Goal: Information Seeking & Learning: Learn about a topic

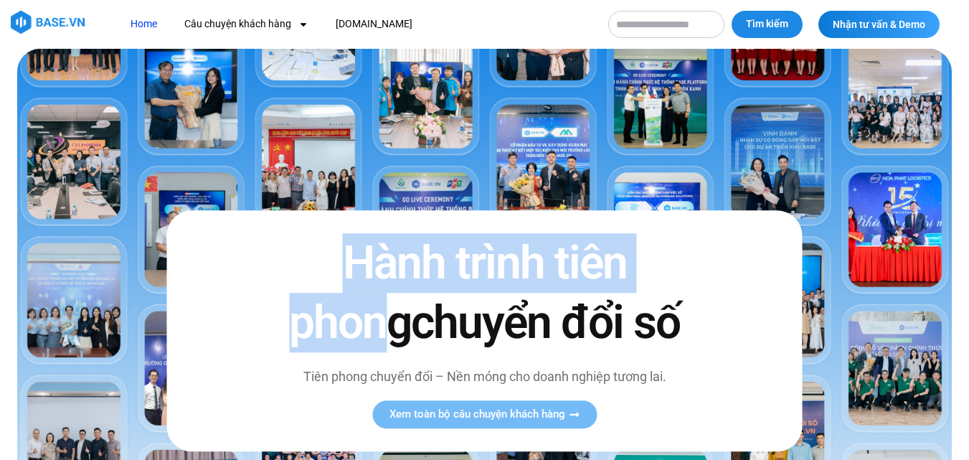
drag, startPoint x: 334, startPoint y: 287, endPoint x: 372, endPoint y: 344, distance: 68.3
click at [372, 343] on h2 "Hành trình tiên phong chuyển đổi số" at bounding box center [484, 292] width 415 height 119
click at [337, 274] on h2 "Hành trình tiên phong chuyển đổi số" at bounding box center [484, 292] width 415 height 119
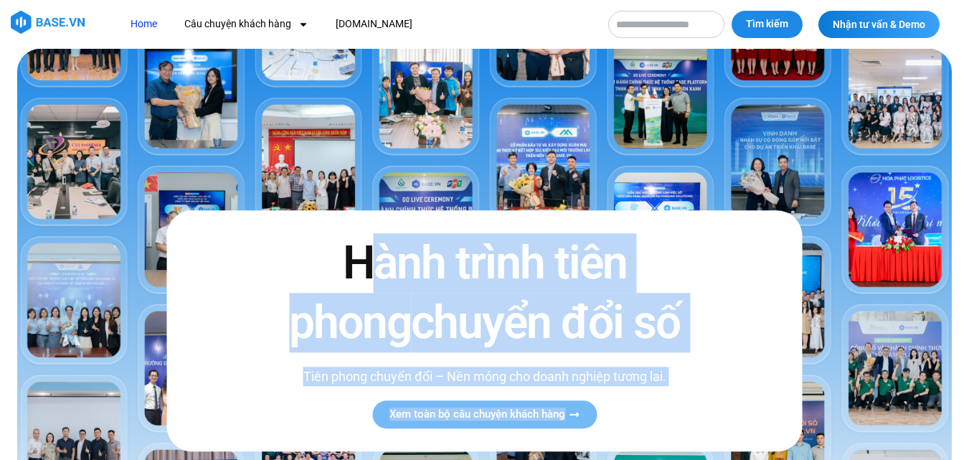
drag, startPoint x: 380, startPoint y: 271, endPoint x: 652, endPoint y: 395, distance: 299.6
click at [676, 433] on div "Hành trình tiên phong chuyển đổi số Tiên phong chuyển đổi – Nền móng cho doanh …" at bounding box center [484, 330] width 636 height 241
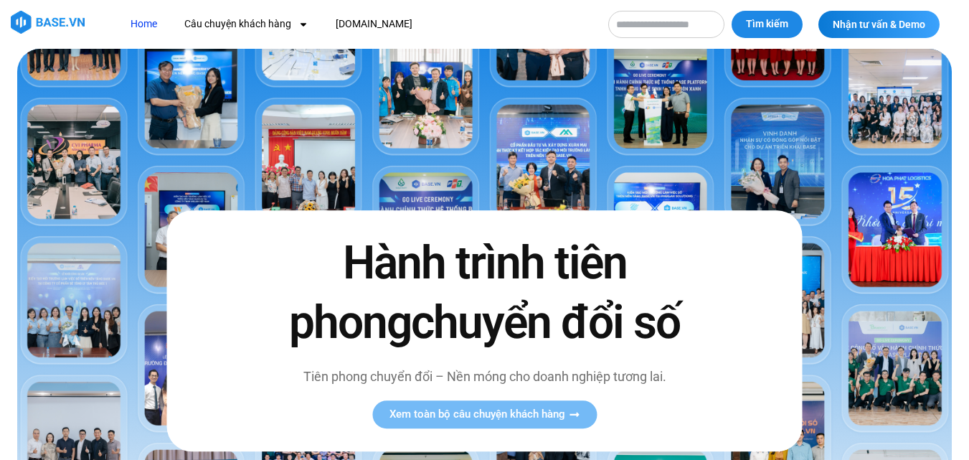
click at [348, 296] on h2 "Hành trình tiên phong chuyển đổi số" at bounding box center [484, 292] width 415 height 119
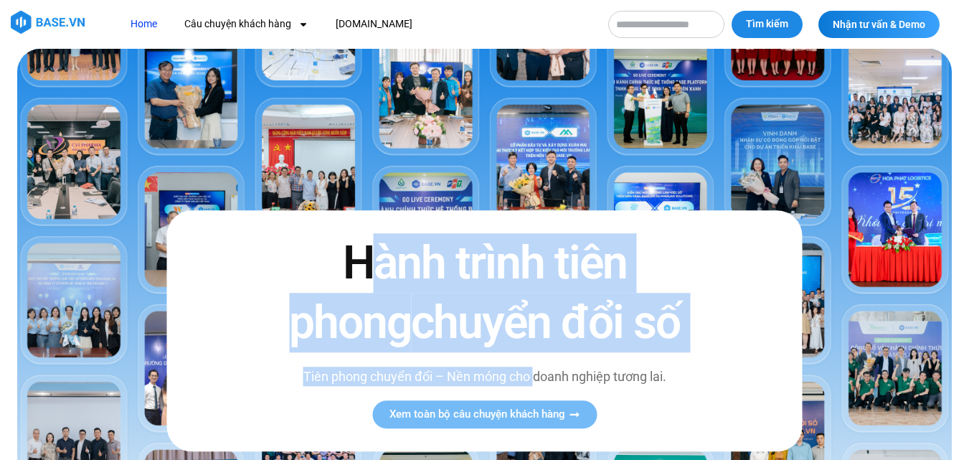
drag, startPoint x: 462, startPoint y: 349, endPoint x: 546, endPoint y: 402, distance: 99.3
click at [546, 402] on div "Hành trình tiên phong chuyển đổi số Tiên phong chuyển đổi – Nền móng cho doanh …" at bounding box center [484, 330] width 636 height 241
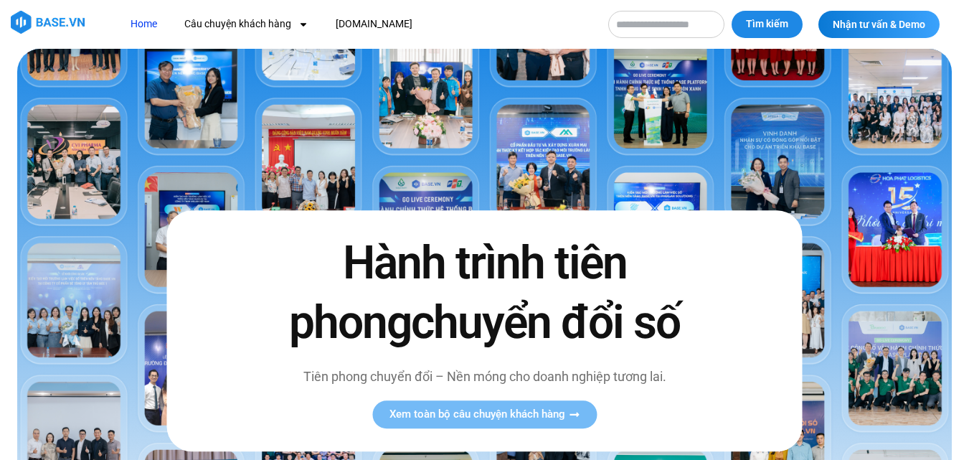
click at [330, 299] on h2 "Hành trình tiên phong chuyển đổi số" at bounding box center [484, 292] width 415 height 119
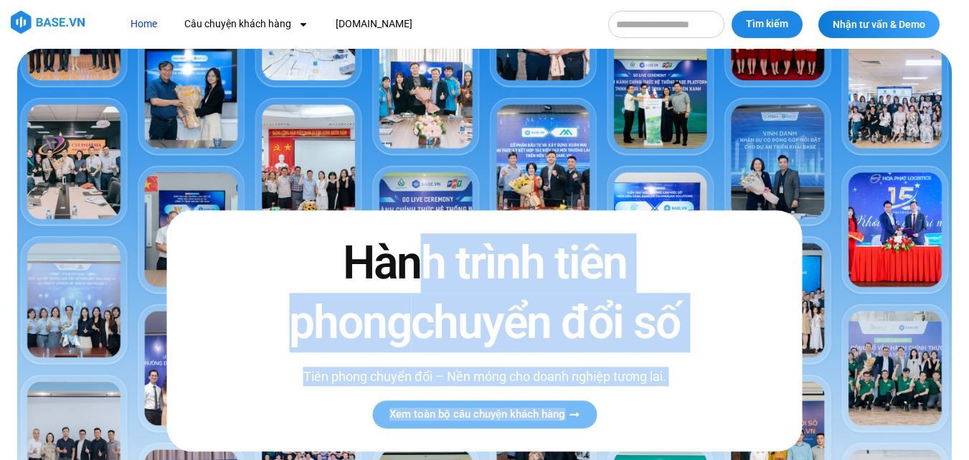
drag, startPoint x: 426, startPoint y: 283, endPoint x: 762, endPoint y: 438, distance: 370.8
click at [762, 438] on div "Hành trình tiên phong chuyển đổi số Tiên phong chuyển đổi – Nền móng cho doanh …" at bounding box center [484, 330] width 636 height 241
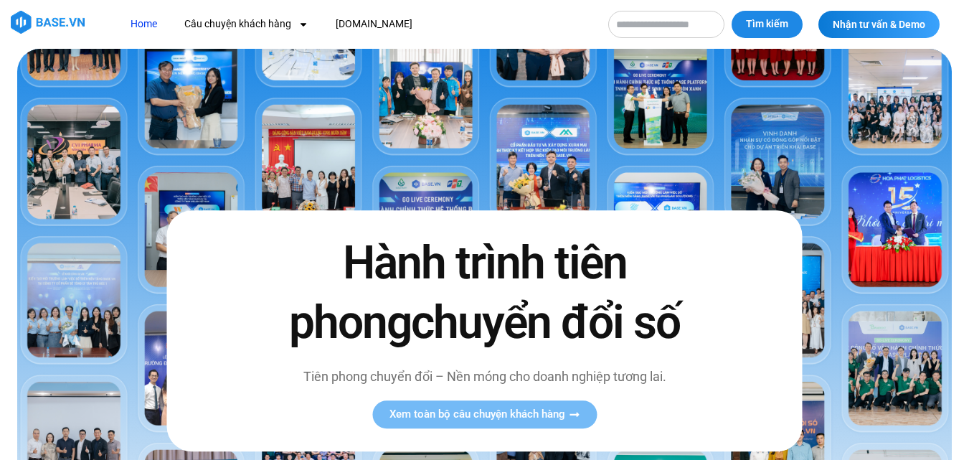
click at [254, 265] on div "Hành trình tiên phong chuyển đổi số Tiên phong chuyển đổi – Nền móng cho doanh …" at bounding box center [484, 330] width 636 height 241
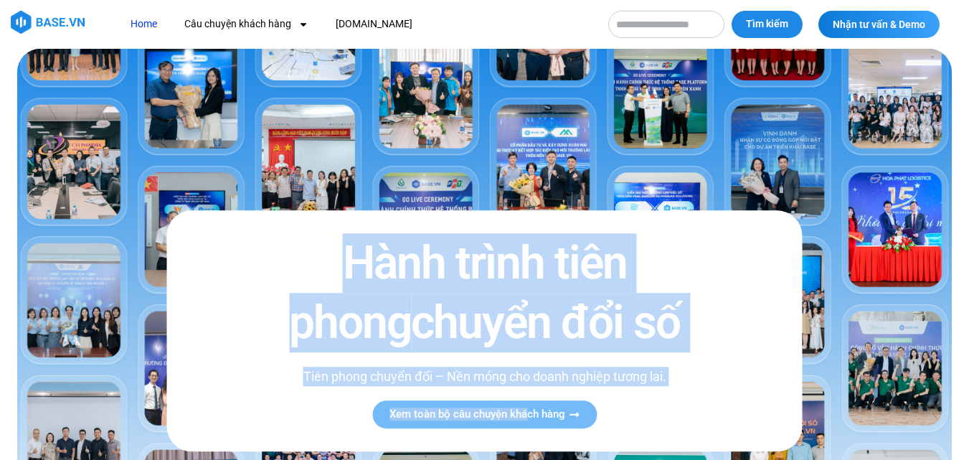
drag, startPoint x: 349, startPoint y: 248, endPoint x: 506, endPoint y: 365, distance: 194.9
click at [535, 416] on div "Hành trình tiên phong chuyển đổi số Tiên phong chuyển đổi – Nền móng cho doanh …" at bounding box center [484, 330] width 636 height 241
click at [292, 283] on h2 "Hành trình tiên phong chuyển đổi số" at bounding box center [484, 292] width 415 height 119
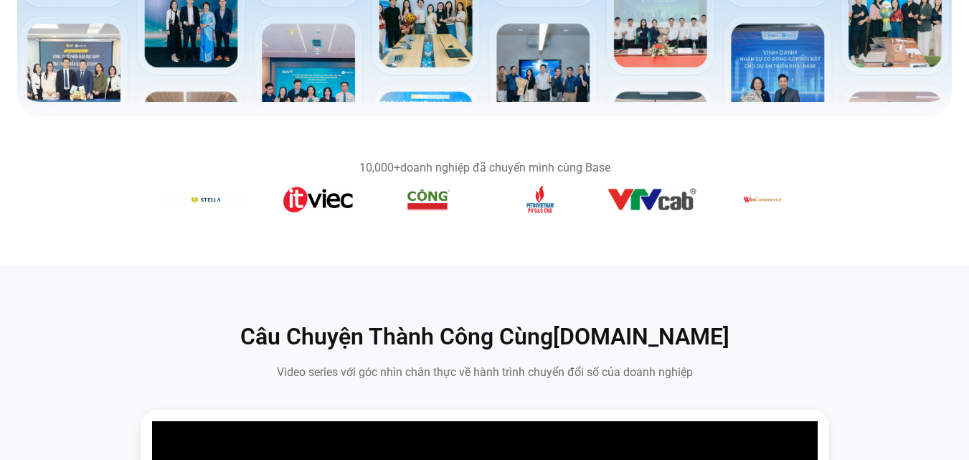
scroll to position [502, 0]
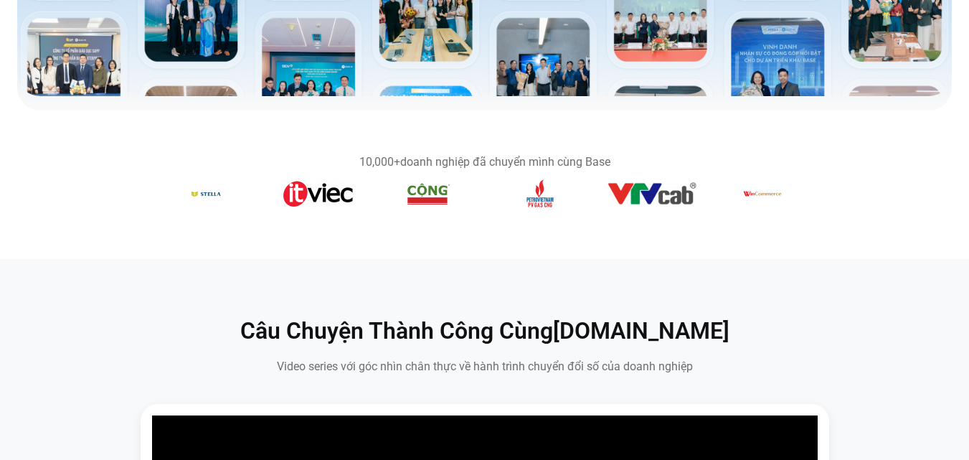
drag, startPoint x: 351, startPoint y: 175, endPoint x: 687, endPoint y: 179, distance: 335.8
click at [687, 179] on div "10,000+ doanh nghiệp đã chuyển mình cùng Base" at bounding box center [485, 184] width 646 height 57
click at [634, 156] on section "10,000+ doanh nghiệp đã chuyển mình cùng Base" at bounding box center [484, 184] width 969 height 91
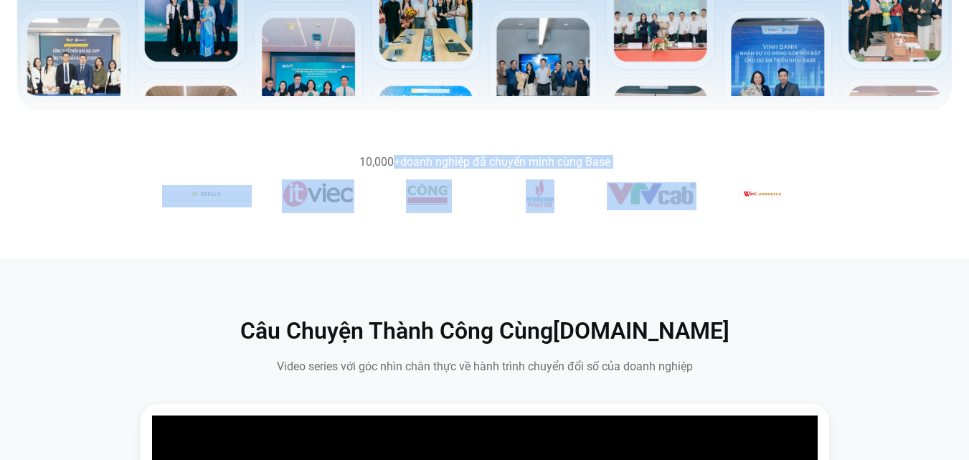
drag, startPoint x: 390, startPoint y: 161, endPoint x: 717, endPoint y: 206, distance: 330.2
click at [708, 207] on section "10,000+ doanh nghiệp đã chuyển mình cùng Base" at bounding box center [484, 184] width 969 height 91
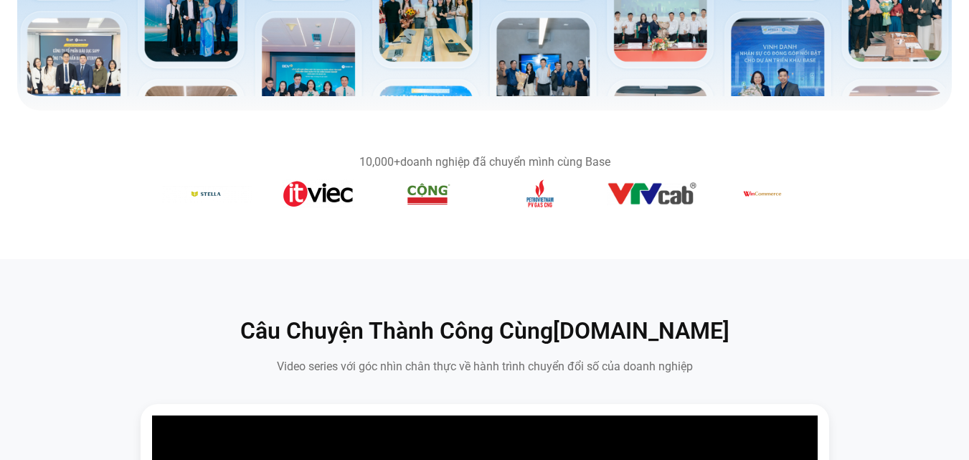
click at [389, 163] on section "10,000+ doanh nghiệp đã chuyển mình cùng Base" at bounding box center [484, 184] width 969 height 91
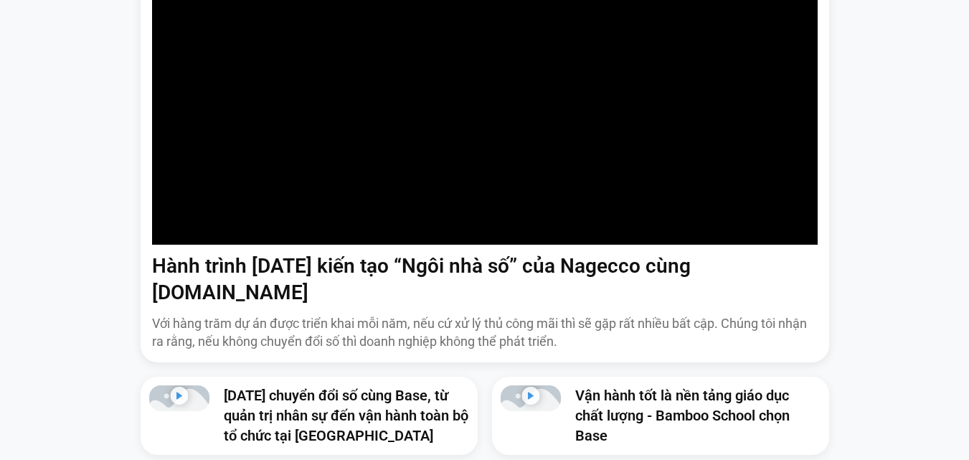
scroll to position [861, 0]
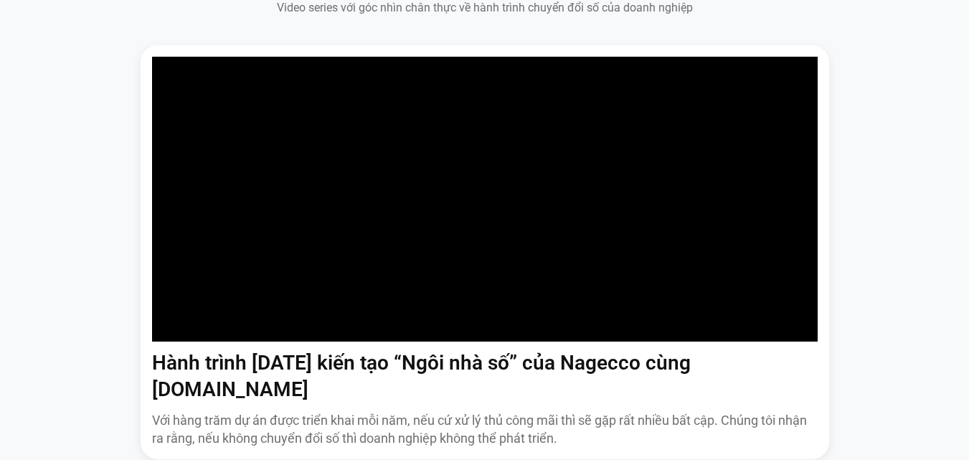
click at [0, 276] on section "Câu Chuyện Thành Công Cùng Base.vn Video series với góc nhìn chân thực về hành …" at bounding box center [484, 254] width 969 height 709
click at [59, 337] on div "Hành trình 6 năm kiến tạo “Ngôi nhà số” của Nagecco cùng Base.vn Với hàng trăm …" at bounding box center [485, 298] width 948 height 507
click at [34, 255] on div "Hành trình 6 năm kiến tạo “Ngôi nhà số” của Nagecco cùng Base.vn Với hàng trăm …" at bounding box center [485, 298] width 948 height 507
click at [517, 411] on p "Với hàng trăm dự án được triển khai mỗi năm, nếu cứ xử lý thủ công mãi thì sẽ g…" at bounding box center [485, 429] width 666 height 36
click at [58, 250] on div "Hành trình 6 năm kiến tạo “Ngôi nhà số” của Nagecco cùng Base.vn Với hàng trăm …" at bounding box center [485, 298] width 948 height 507
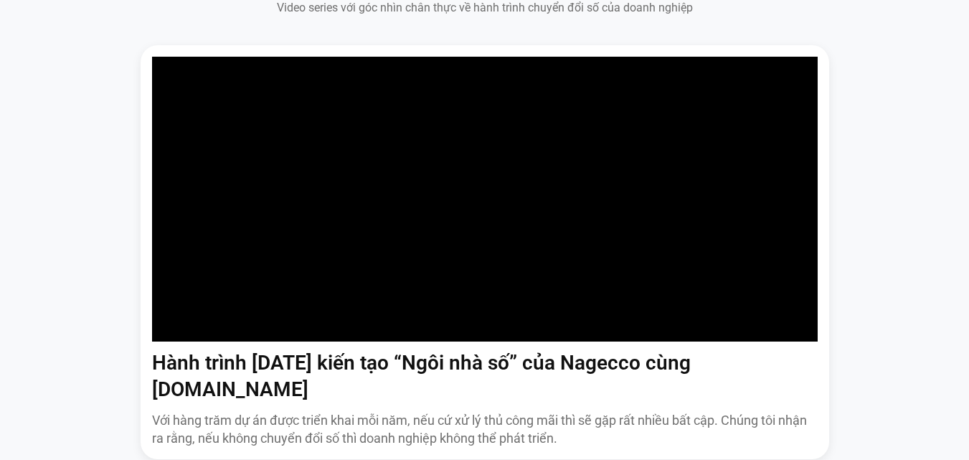
click at [367, 411] on p "Với hàng trăm dự án được triển khai mỗi năm, nếu cứ xử lý thủ công mãi thì sẽ g…" at bounding box center [485, 429] width 666 height 36
click at [65, 288] on div "Hành trình 6 năm kiến tạo “Ngôi nhà số” của Nagecco cùng Base.vn Với hàng trăm …" at bounding box center [485, 298] width 948 height 507
click at [78, 287] on div "Hành trình 6 năm kiến tạo “Ngôi nhà số” của Nagecco cùng Base.vn Với hàng trăm …" at bounding box center [485, 298] width 948 height 507
click at [42, 220] on div "Hành trình 6 năm kiến tạo “Ngôi nhà số” của Nagecco cùng Base.vn Với hàng trăm …" at bounding box center [485, 298] width 948 height 507
click at [32, 199] on div "Hành trình 6 năm kiến tạo “Ngôi nhà số” của Nagecco cùng Base.vn Với hàng trăm …" at bounding box center [485, 298] width 948 height 507
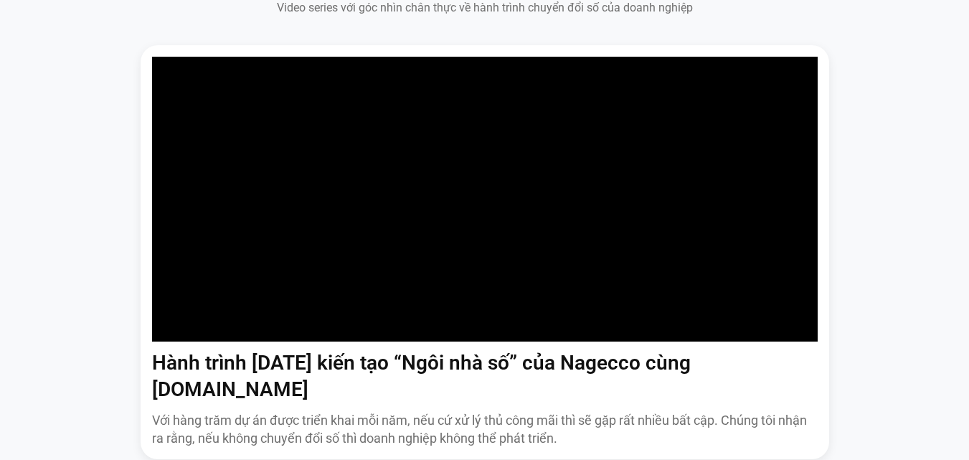
click at [34, 219] on div "Hành trình 6 năm kiến tạo “Ngôi nhà số” của Nagecco cùng Base.vn Với hàng trăm …" at bounding box center [485, 298] width 948 height 507
click at [580, 411] on p "Với hàng trăm dự án được triển khai mỗi năm, nếu cứ xử lý thủ công mãi thì sẽ g…" at bounding box center [485, 429] width 666 height 36
click at [0, 208] on section "Câu Chuyện Thành Công Cùng Base.vn Video series với góc nhìn chân thực về hành …" at bounding box center [484, 254] width 969 height 709
click at [451, 411] on p "Với hàng trăm dự án được triển khai mỗi năm, nếu cứ xử lý thủ công mãi thì sẽ g…" at bounding box center [485, 429] width 666 height 36
drag, startPoint x: 0, startPoint y: 168, endPoint x: 108, endPoint y: 202, distance: 113.5
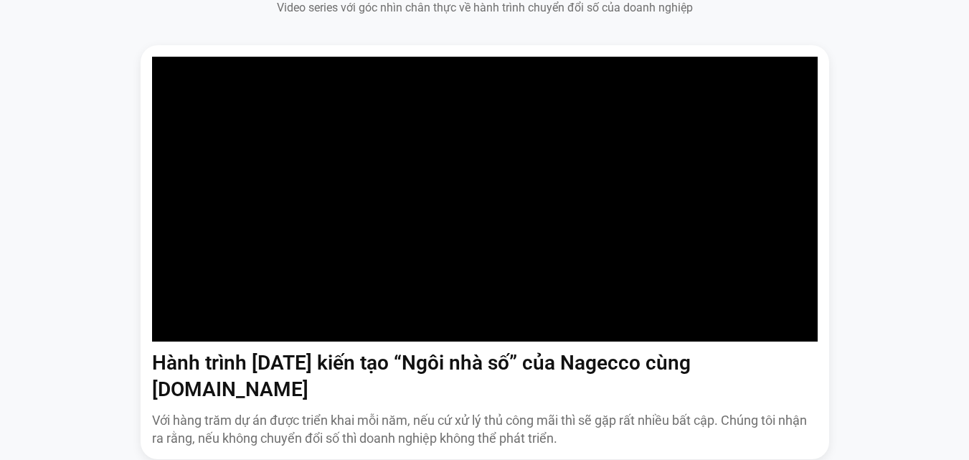
click at [1, 169] on section "Câu Chuyện Thành Công Cùng Base.vn Video series với góc nhìn chân thực về hành …" at bounding box center [484, 254] width 969 height 709
click at [636, 381] on link "Hành trình 6 năm kiến tạo “Ngôi nhà số” của Nagecco cùng Base.vn" at bounding box center [421, 376] width 539 height 50
click at [34, 204] on div "Hành trình 6 năm kiến tạo “Ngôi nhà số” của Nagecco cùng Base.vn Với hàng trăm …" at bounding box center [485, 298] width 948 height 507
drag, startPoint x: 484, startPoint y: 413, endPoint x: 494, endPoint y: 399, distance: 17.5
click at [485, 413] on p "Với hàng trăm dự án được triển khai mỗi năm, nếu cứ xử lý thủ công mãi thì sẽ g…" at bounding box center [485, 429] width 666 height 36
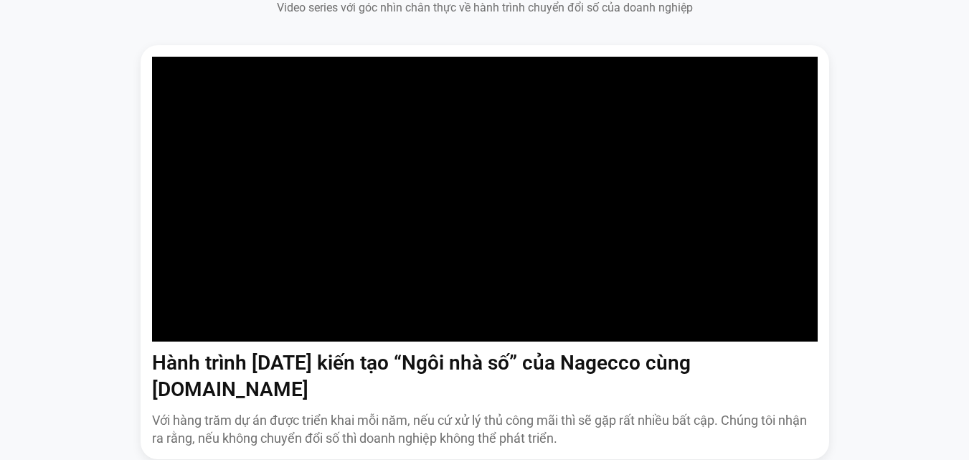
click at [82, 199] on div "Hành trình 6 năm kiến tạo “Ngôi nhà số” của Nagecco cùng Base.vn Với hàng trăm …" at bounding box center [485, 298] width 948 height 507
click at [386, 411] on p "Với hàng trăm dự án được triển khai mỗi năm, nếu cứ xử lý thủ công mãi thì sẽ g…" at bounding box center [485, 429] width 666 height 36
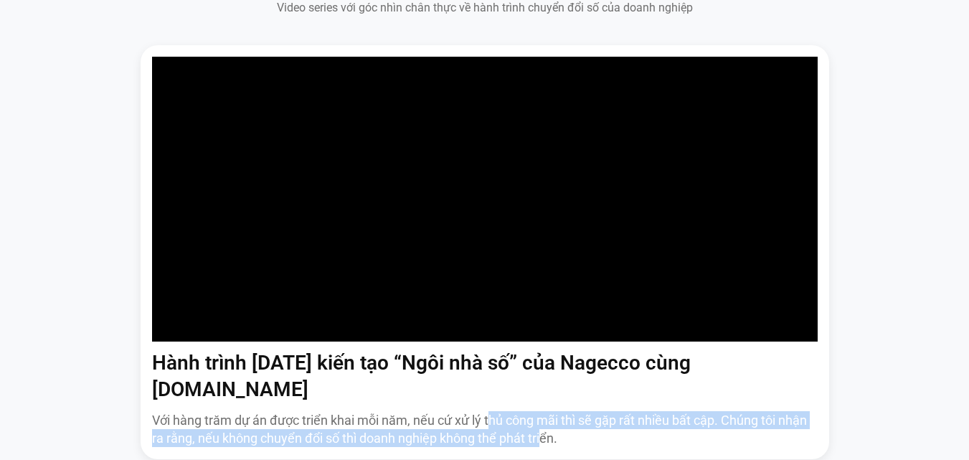
drag, startPoint x: 460, startPoint y: 413, endPoint x: 499, endPoint y: 416, distance: 39.6
click at [494, 423] on p "Với hàng trăm dự án được triển khai mỗi năm, nếu cứ xử lý thủ công mãi thì sẽ g…" at bounding box center [485, 429] width 666 height 36
click at [571, 411] on p "Với hàng trăm dự án được triển khai mỗi năm, nếu cứ xử lý thủ công mãi thì sẽ g…" at bounding box center [485, 429] width 666 height 36
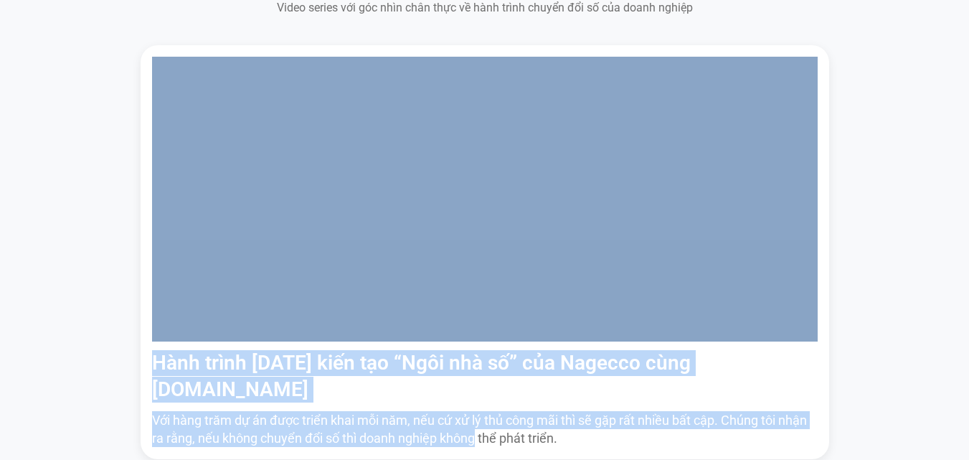
drag, startPoint x: 127, startPoint y: 354, endPoint x: 403, endPoint y: 430, distance: 285.7
click at [410, 447] on div "Hành trình 6 năm kiến tạo “Ngôi nhà số” của Nagecco cùng Base.vn Với hàng trăm …" at bounding box center [485, 298] width 948 height 507
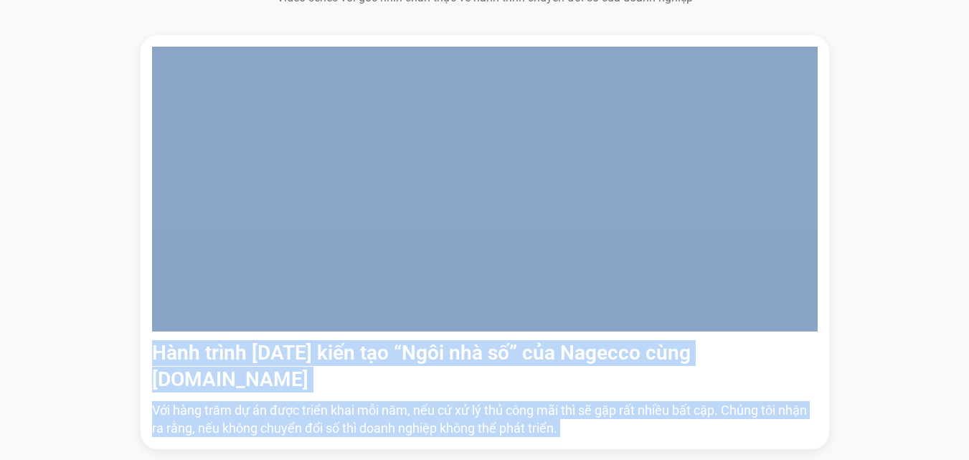
click at [21, 258] on div "Hành trình 6 năm kiến tạo “Ngôi nhà số” của Nagecco cùng Base.vn Với hàng trăm …" at bounding box center [485, 288] width 948 height 507
click at [27, 188] on div "Hành trình 6 năm kiến tạo “Ngôi nhà số” của Nagecco cùng Base.vn Với hàng trăm …" at bounding box center [485, 288] width 948 height 507
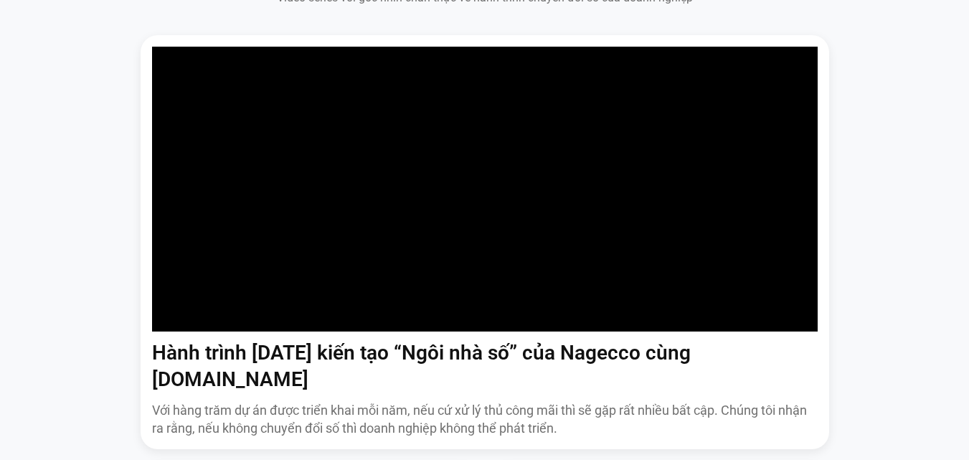
drag, startPoint x: 366, startPoint y: 349, endPoint x: 541, endPoint y: 436, distance: 195.1
click at [541, 436] on div "Hành trình 6 năm kiến tạo “Ngôi nhà số” của Nagecco cùng Base.vn Với hàng trăm …" at bounding box center [485, 288] width 689 height 507
click at [560, 409] on p "Với hàng trăm dự án được triển khai mỗi năm, nếu cứ xử lý thủ công mãi thì sẽ g…" at bounding box center [485, 419] width 666 height 36
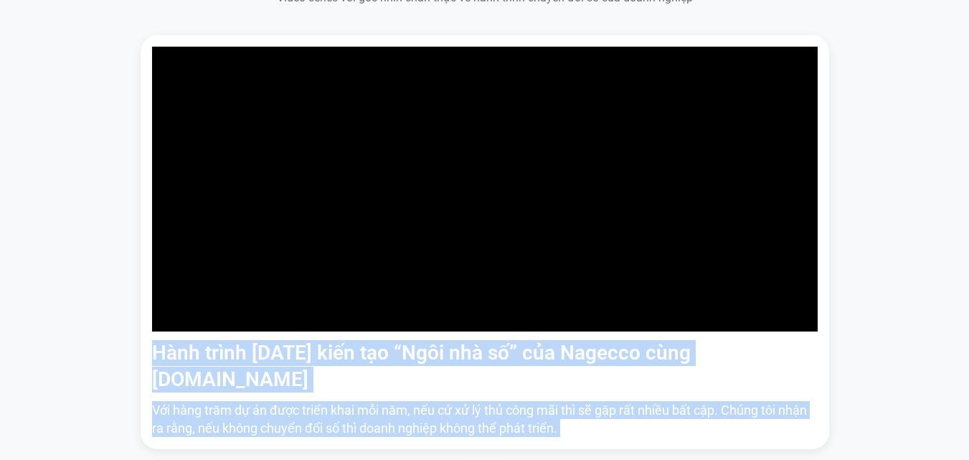
drag, startPoint x: 151, startPoint y: 347, endPoint x: 595, endPoint y: 446, distance: 454.4
click at [595, 446] on div "Hành trình 6 năm kiến tạo “Ngôi nhà số” của Nagecco cùng Base.vn Với hàng trăm …" at bounding box center [485, 288] width 689 height 507
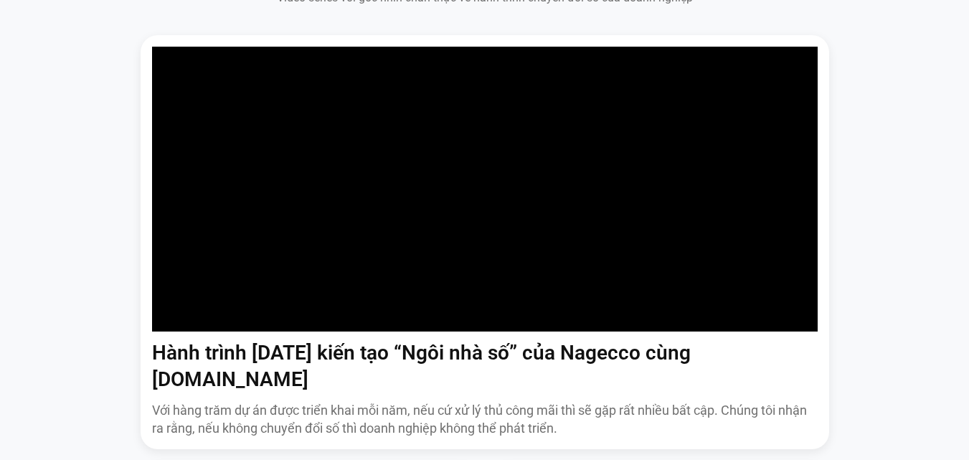
click at [0, 264] on section "Câu Chuyện Thành Công Cùng Base.vn Video series với góc nhìn chân thực về hành …" at bounding box center [484, 244] width 969 height 709
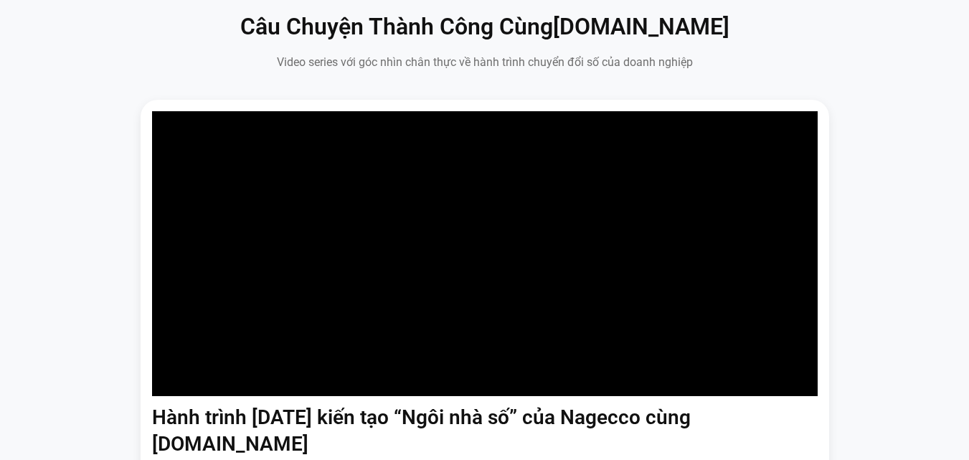
scroll to position [799, 0]
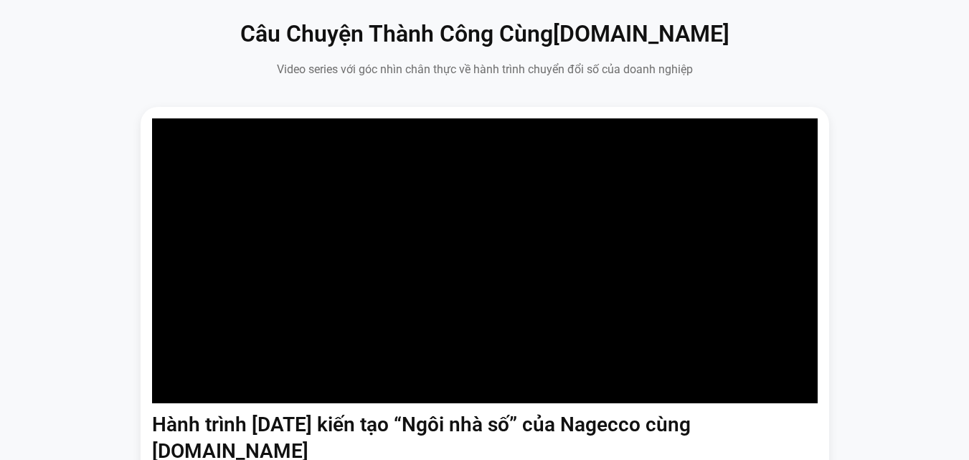
drag, startPoint x: 67, startPoint y: 195, endPoint x: 62, endPoint y: 184, distance: 11.6
click at [64, 195] on div "Hành trình 6 năm kiến tạo “Ngôi nhà số” của Nagecco cùng Base.vn Với hàng trăm …" at bounding box center [485, 360] width 948 height 507
click at [76, 103] on div "Câu Chuyện Thành Công Cùng Base.vn Video series với góc nhìn chân thực về hành …" at bounding box center [485, 316] width 948 height 594
click at [235, 70] on div "Câu Chuyện Thành Công Cùng Base.vn Video series với góc nhìn chân thực về hành …" at bounding box center [485, 48] width 689 height 59
click at [0, 255] on section "Câu Chuyện Thành Công Cùng Base.vn Video series với góc nhìn chân thực về hành …" at bounding box center [484, 316] width 969 height 709
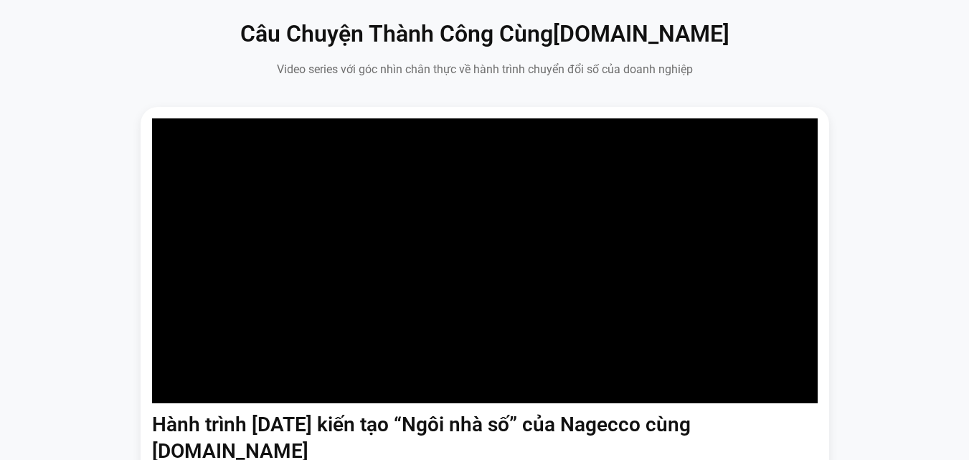
click at [205, 37] on h2 "Câu Chuyện Thành Công Cùng Base.vn" at bounding box center [485, 34] width 689 height 30
click at [0, 283] on section "Câu Chuyện Thành Công Cùng Base.vn Video series với góc nhìn chân thực về hành …" at bounding box center [484, 316] width 969 height 709
click at [214, 64] on div "Câu Chuyện Thành Công Cùng Base.vn Video series với góc nhìn chân thực về hành …" at bounding box center [485, 48] width 689 height 59
click at [0, 286] on section "Câu Chuyện Thành Công Cùng Base.vn Video series với góc nhìn chân thực về hành …" at bounding box center [484, 316] width 969 height 709
click at [125, 72] on section "Câu Chuyện Thành Công Cùng Base.vn Video series với góc nhìn chân thực về hành …" at bounding box center [485, 48] width 948 height 59
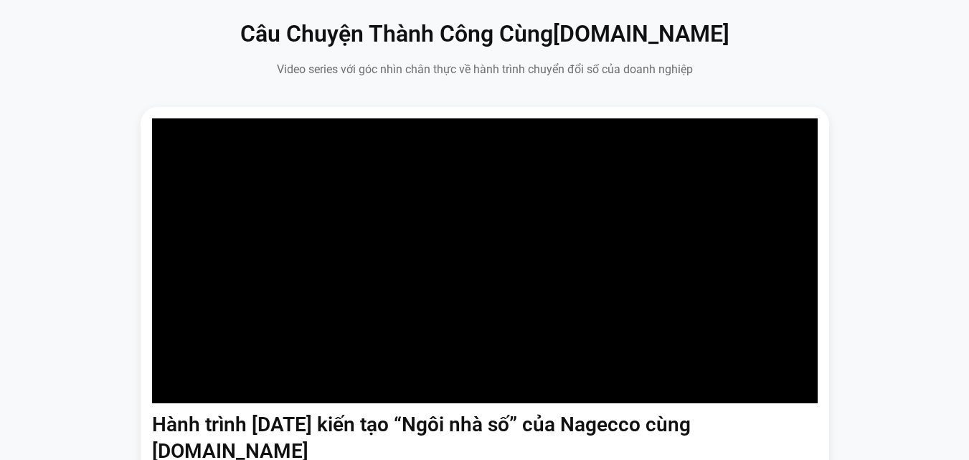
click at [0, 278] on section "Câu Chuyện Thành Công Cùng Base.vn Video series với góc nhìn chân thực về hành …" at bounding box center [484, 316] width 969 height 709
click at [191, 50] on h2 "Câu Chuyện Thành Công Cùng Base.vn" at bounding box center [485, 34] width 689 height 30
click at [0, 290] on section "Câu Chuyện Thành Công Cùng Base.vn Video series với góc nhìn chân thực về hành …" at bounding box center [484, 316] width 969 height 709
drag, startPoint x: 10, startPoint y: 194, endPoint x: 172, endPoint y: 258, distance: 173.4
click at [10, 199] on section "Câu Chuyện Thành Công Cùng Base.vn Video series với góc nhìn chân thực về hành …" at bounding box center [484, 316] width 969 height 709
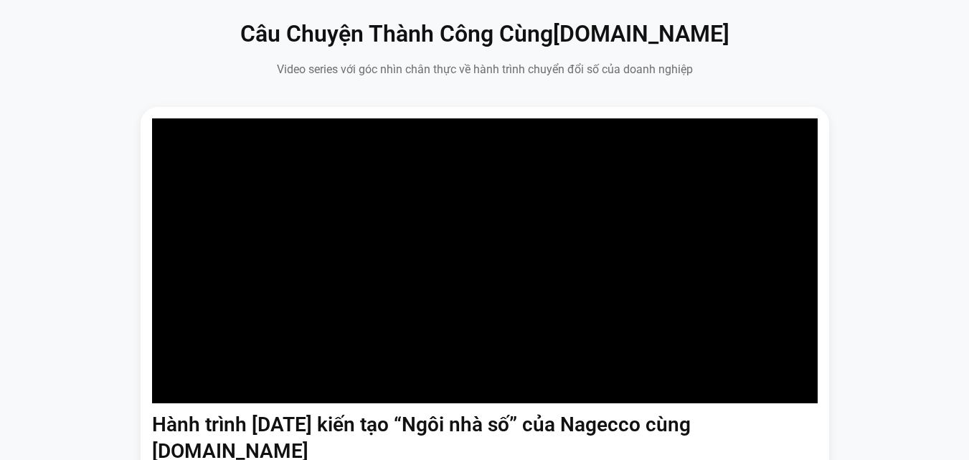
click at [2, 284] on section "Câu Chuyện Thành Công Cùng Base.vn Video series với góc nhìn chân thực về hành …" at bounding box center [484, 316] width 969 height 709
drag, startPoint x: 0, startPoint y: 223, endPoint x: 182, endPoint y: 229, distance: 181.6
click at [1, 224] on section "Câu Chuyện Thành Công Cùng Base.vn Video series với góc nhìn chân thực về hành …" at bounding box center [484, 316] width 969 height 709
click at [0, 238] on section "Câu Chuyện Thành Công Cùng Base.vn Video series với góc nhìn chân thực về hành …" at bounding box center [484, 316] width 969 height 709
click at [0, 266] on section "Câu Chuyện Thành Công Cùng Base.vn Video series với góc nhìn chân thực về hành …" at bounding box center [484, 316] width 969 height 709
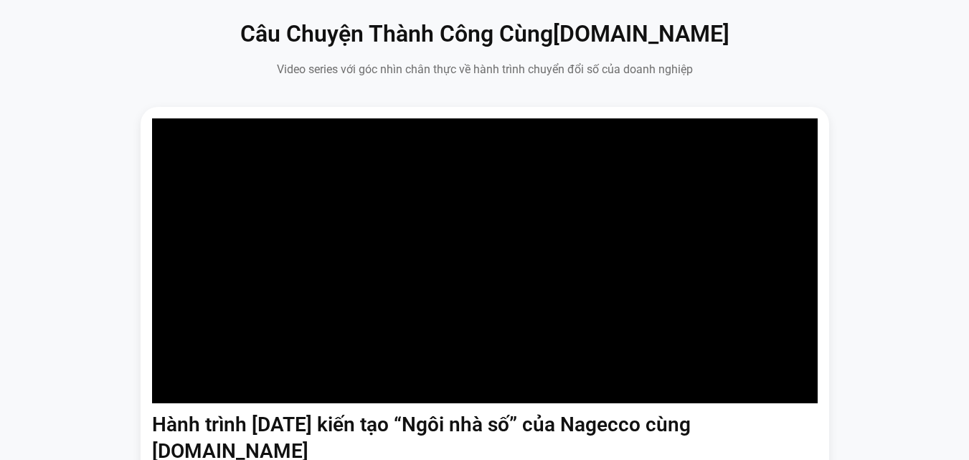
click at [250, 60] on div "Câu Chuyện Thành Công Cùng Base.vn Video series với góc nhìn chân thực về hành …" at bounding box center [485, 48] width 689 height 59
click at [55, 288] on div "Hành trình 6 năm kiến tạo “Ngôi nhà số” của Nagecco cùng Base.vn Với hàng trăm …" at bounding box center [485, 360] width 948 height 507
click at [240, 29] on section "Câu Chuyện Thành Công Cùng Base.vn Video series với góc nhìn chân thực về hành …" at bounding box center [484, 316] width 969 height 709
click at [192, 45] on h2 "Câu Chuyện Thành Công Cùng Base.vn" at bounding box center [485, 34] width 689 height 30
click at [60, 252] on div "Hành trình 6 năm kiến tạo “Ngôi nhà số” của Nagecco cùng Base.vn Với hàng trăm …" at bounding box center [485, 360] width 948 height 507
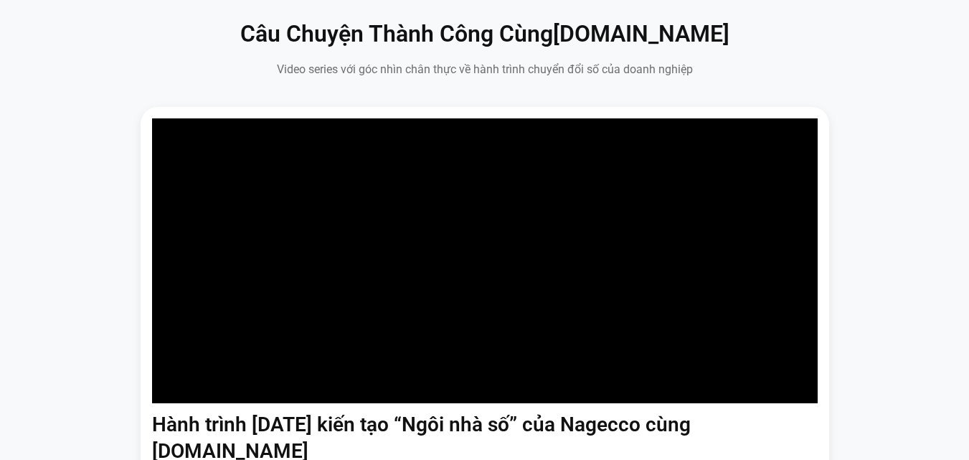
click at [30, 267] on div "Hành trình 6 năm kiến tạo “Ngôi nhà số” của Nagecco cùng Base.vn Với hàng trăm …" at bounding box center [485, 360] width 948 height 507
click at [30, 273] on div "Hành trình 6 năm kiến tạo “Ngôi nhà số” của Nagecco cùng Base.vn Với hàng trăm …" at bounding box center [485, 360] width 948 height 507
click at [34, 174] on div "Hành trình 6 năm kiến tạo “Ngôi nhà số” của Nagecco cùng Base.vn Với hàng trăm …" at bounding box center [485, 360] width 948 height 507
click at [0, 304] on section "Câu Chuyện Thành Công Cùng Base.vn Video series với góc nhìn chân thực về hành …" at bounding box center [484, 316] width 969 height 709
click at [243, 50] on h2 "Câu Chuyện Thành Công Cùng Base.vn" at bounding box center [485, 34] width 689 height 30
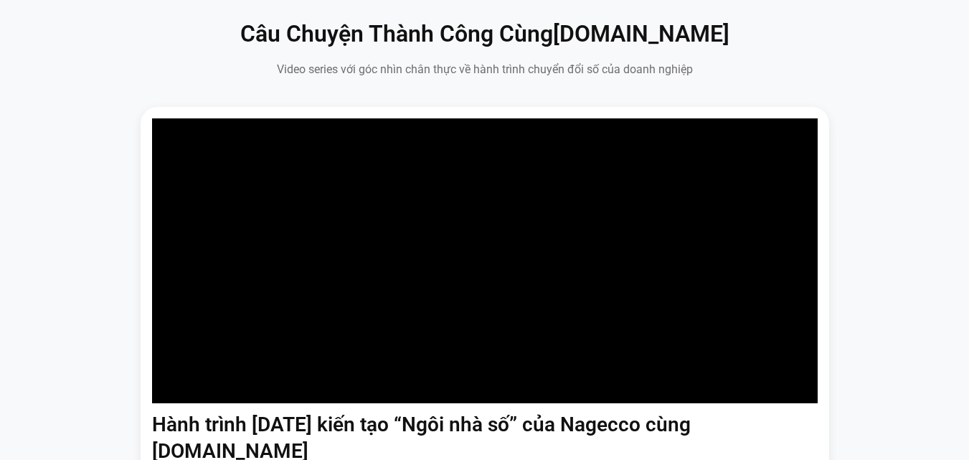
click at [0, 297] on section "Câu Chuyện Thành Công Cùng Base.vn Video series với góc nhìn chân thực về hành …" at bounding box center [484, 316] width 969 height 709
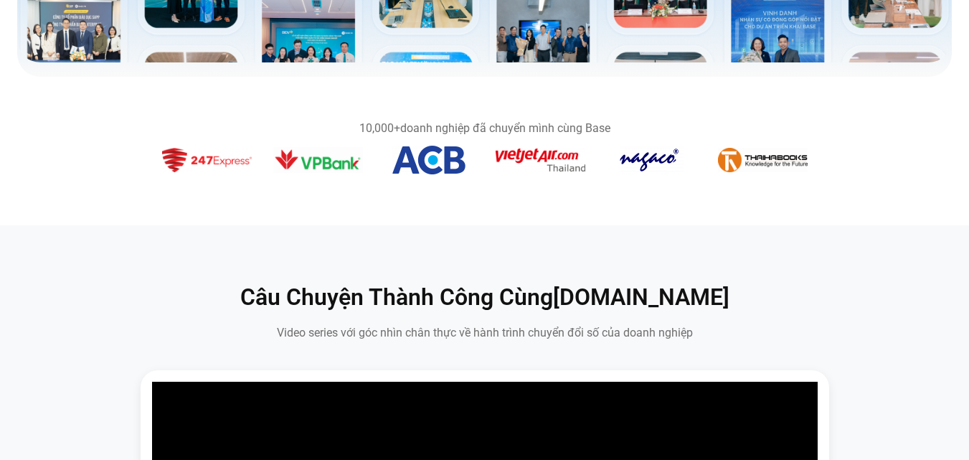
scroll to position [512, 0]
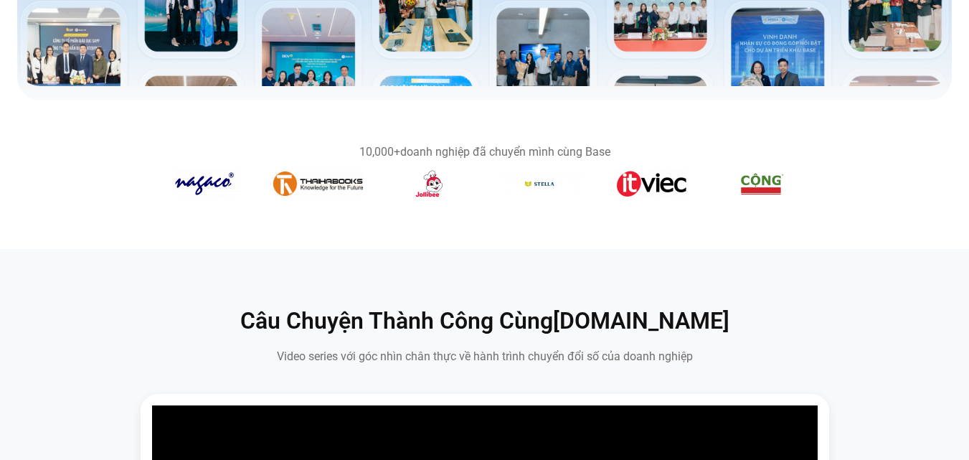
click at [192, 203] on div "Băng chuyền hình ảnh" at bounding box center [485, 186] width 646 height 34
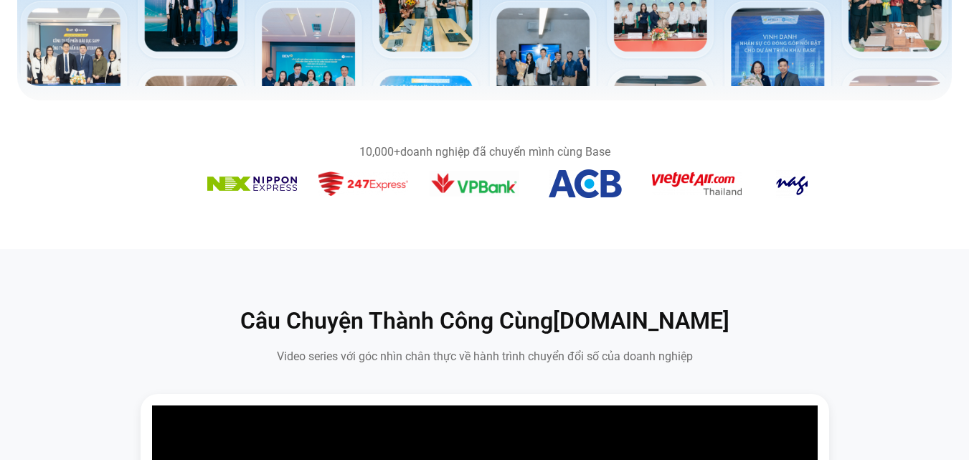
click at [838, 201] on section "10,000+ doanh nghiệp đã chuyển mình cùng Base" at bounding box center [484, 174] width 969 height 91
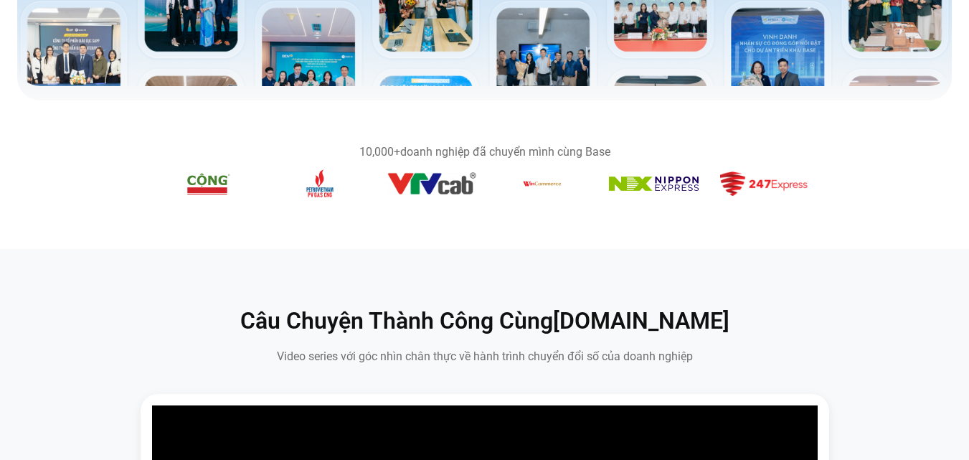
click at [254, 203] on figure "6 / 14" at bounding box center [209, 186] width 90 height 34
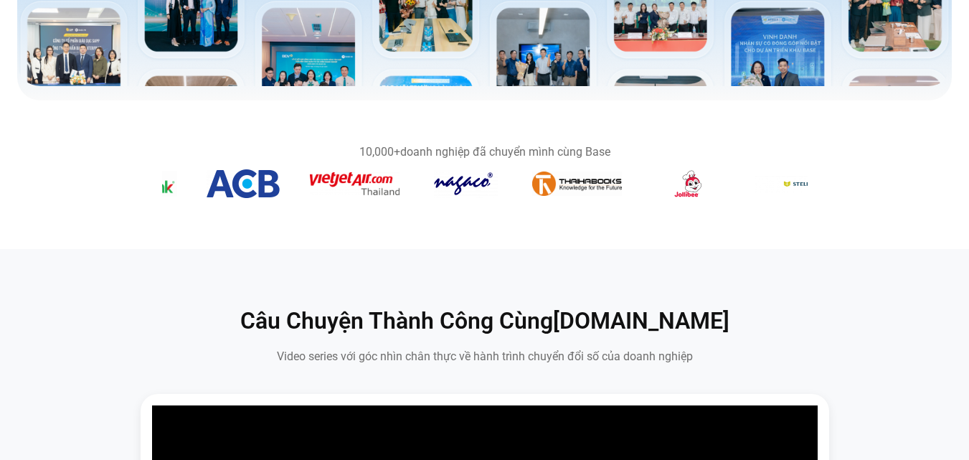
click at [732, 220] on section "10,000+ doanh nghiệp đã chuyển mình cùng Base" at bounding box center [484, 174] width 969 height 91
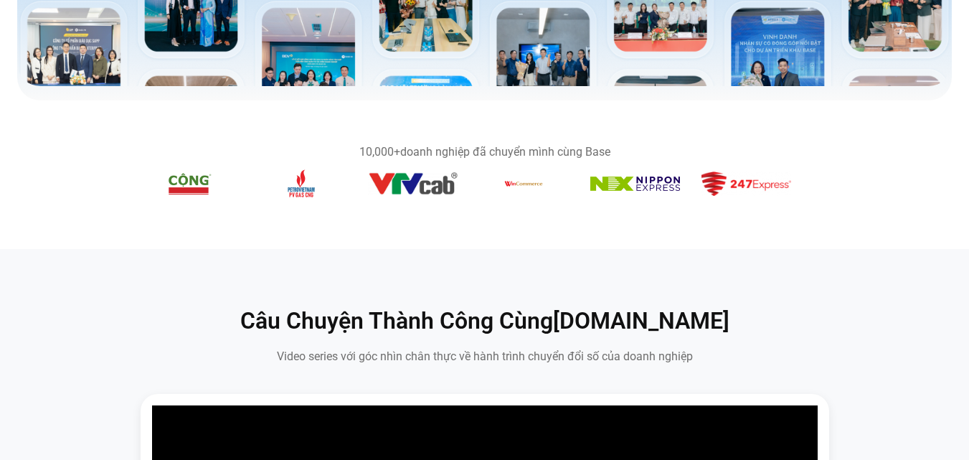
click at [444, 194] on img "8 / 14" at bounding box center [413, 183] width 90 height 23
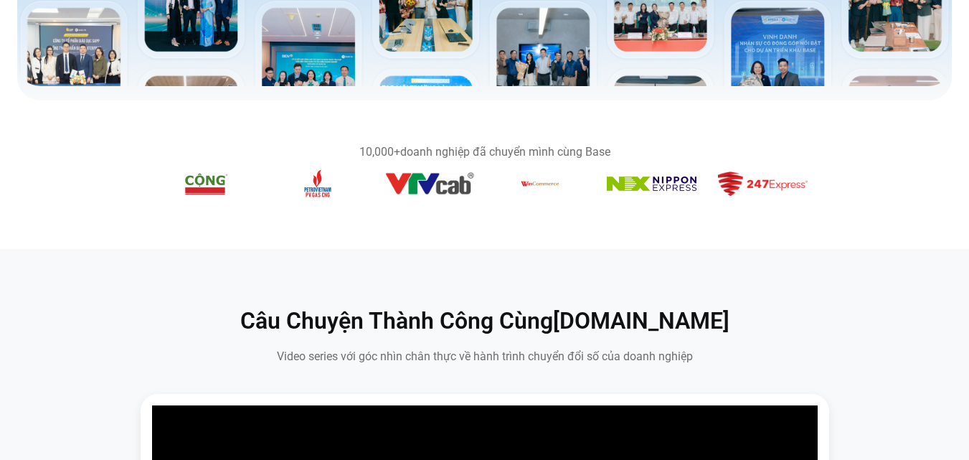
click at [252, 203] on figure "6 / 14" at bounding box center [207, 186] width 90 height 34
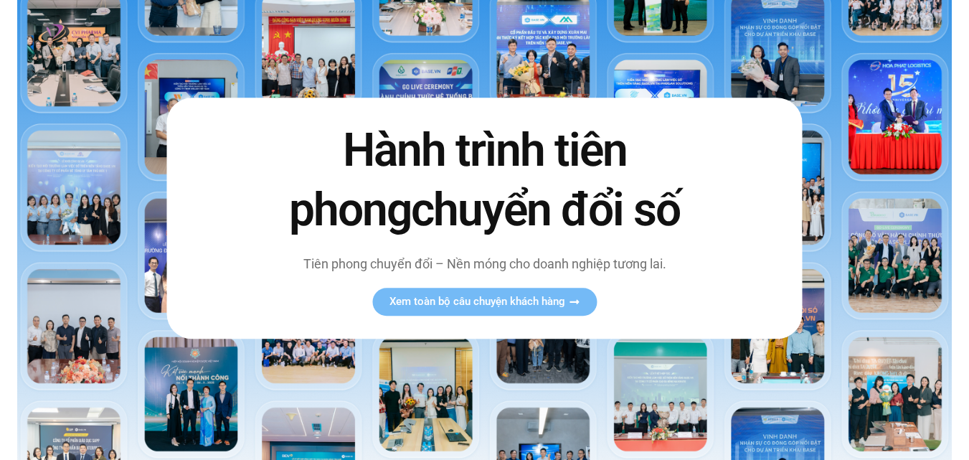
scroll to position [0, 0]
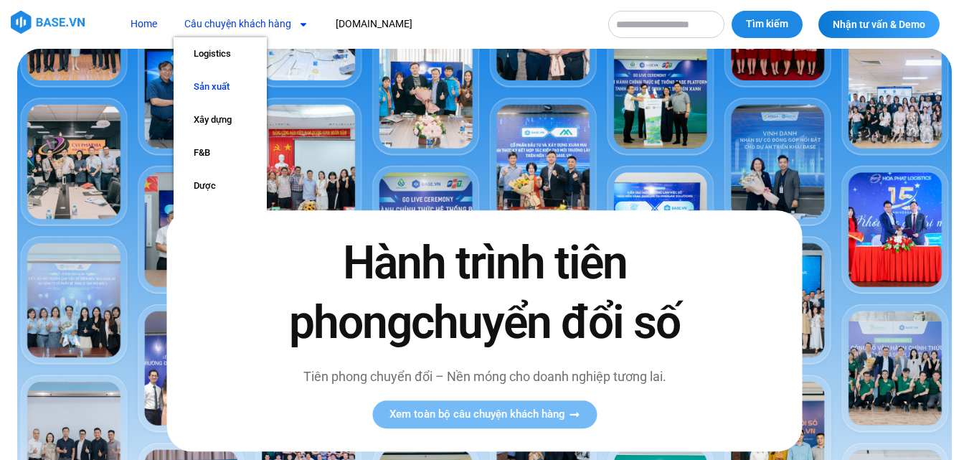
click at [217, 80] on link "Sản xuất" at bounding box center [220, 86] width 93 height 33
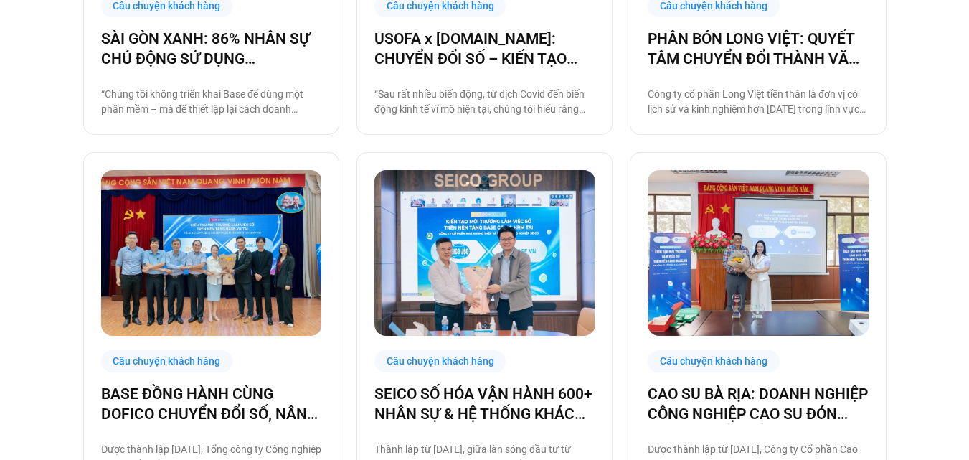
scroll to position [646, 0]
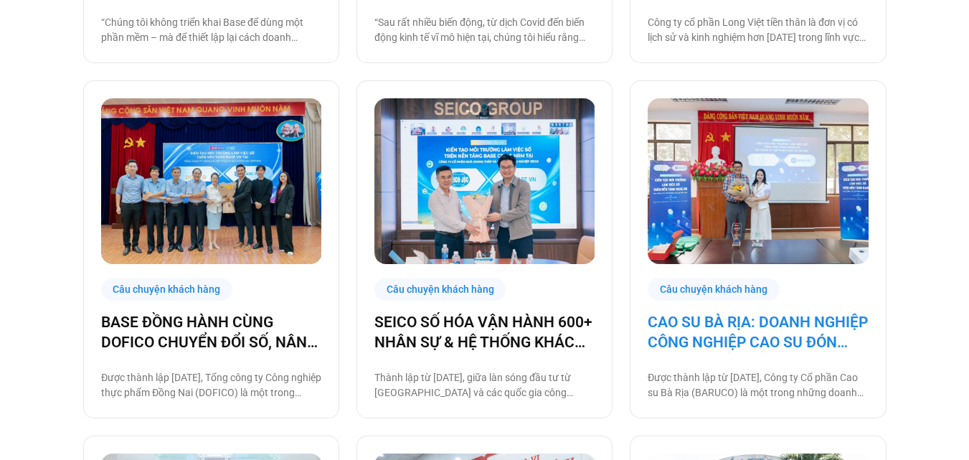
click at [773, 344] on link "CAO SU BÀ RỊA: DOANH NGHIỆP CÔNG NGHIỆP CAO SU ĐÓN ĐẦU CHUYỂN ĐỔI SỐ" at bounding box center [758, 332] width 220 height 40
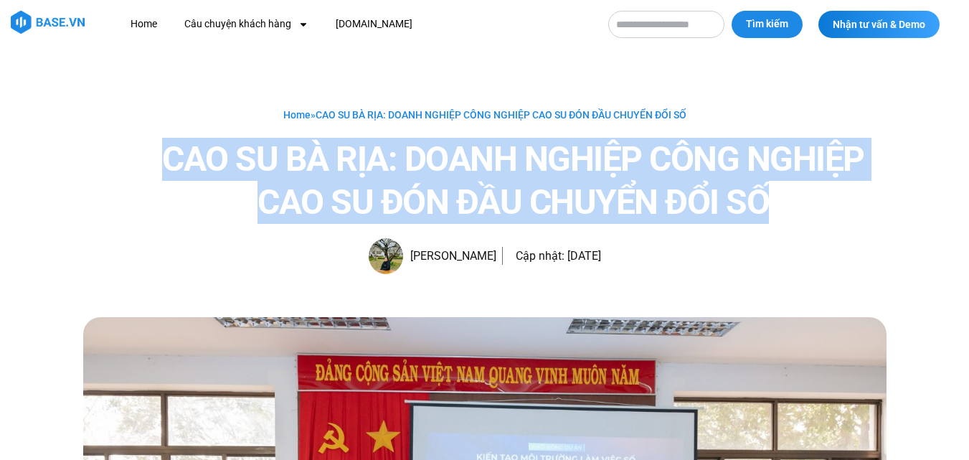
drag, startPoint x: 137, startPoint y: 149, endPoint x: 799, endPoint y: 239, distance: 668.5
click at [799, 239] on div "Home » CAO SU BÀ RỊA: DOANH NGHIỆP CÔNG NGHIỆP CAO SU ĐÓN ĐẦU CHUYỂN ĐỔI SỐ CAO…" at bounding box center [485, 190] width 804 height 168
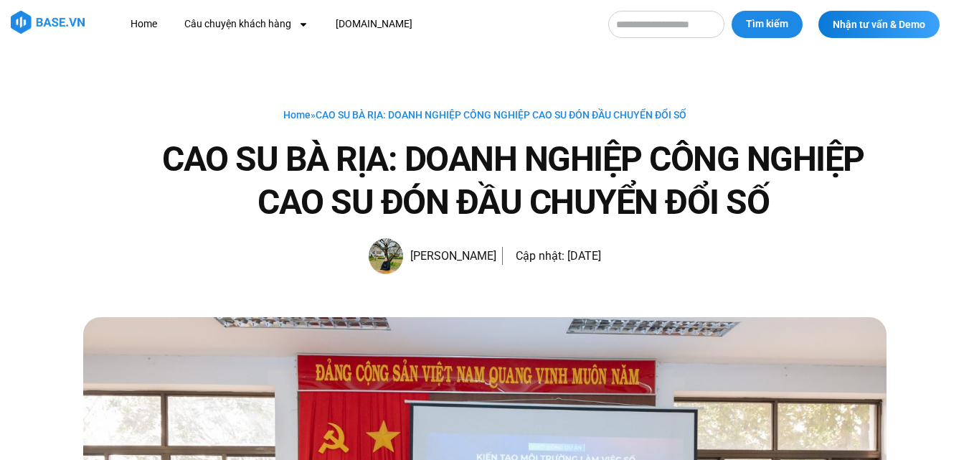
drag, startPoint x: 138, startPoint y: 116, endPoint x: 606, endPoint y: 263, distance: 491.1
click at [636, 275] on div "Home » CAO SU BÀ RỊA: DOANH NGHIỆP CÔNG NGHIỆP CAO SU ĐÓN ĐẦU CHUYỂN ĐỔI SỐ CAO…" at bounding box center [485, 183] width 804 height 268
click at [39, 112] on div "Home » CAO SU BÀ RỊA: DOANH NGHIỆP CÔNG NGHIỆP CAO SU ĐÓN ĐẦU CHUYỂN ĐỔI SỐ CAO…" at bounding box center [484, 183] width 969 height 268
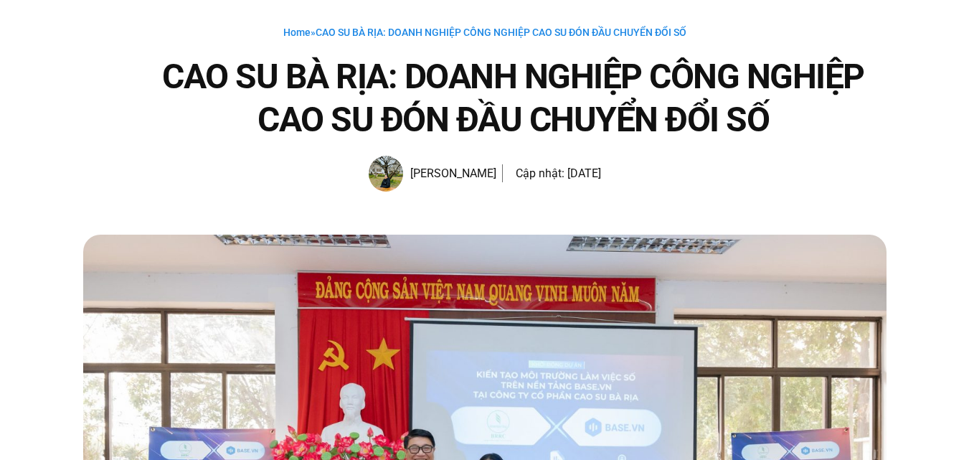
scroll to position [359, 0]
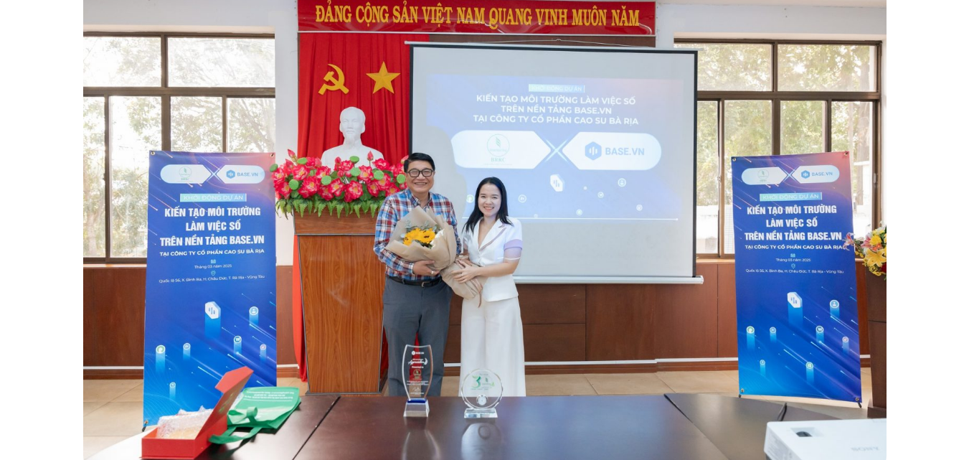
drag, startPoint x: 16, startPoint y: 213, endPoint x: 20, endPoint y: 238, distance: 25.5
drag, startPoint x: 0, startPoint y: 142, endPoint x: 6, endPoint y: 168, distance: 26.6
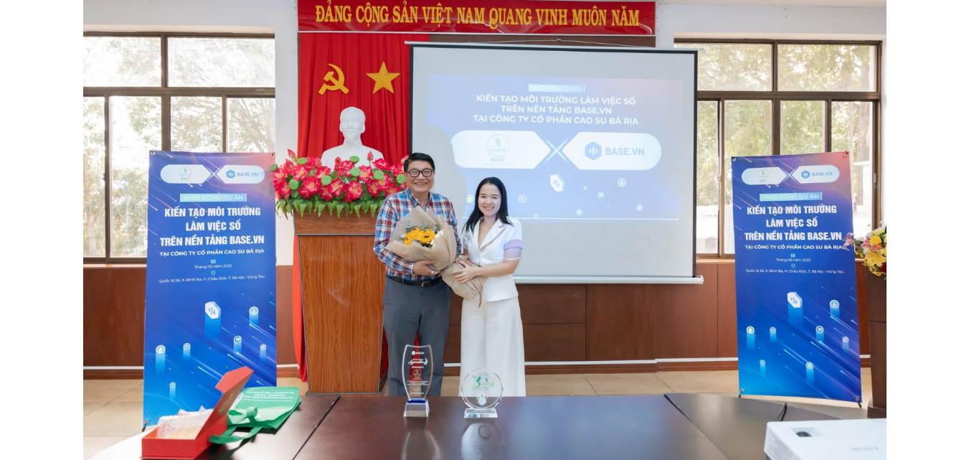
drag, startPoint x: 7, startPoint y: 169, endPoint x: 6, endPoint y: 176, distance: 7.3
drag, startPoint x: 1, startPoint y: 147, endPoint x: 6, endPoint y: 166, distance: 20.0
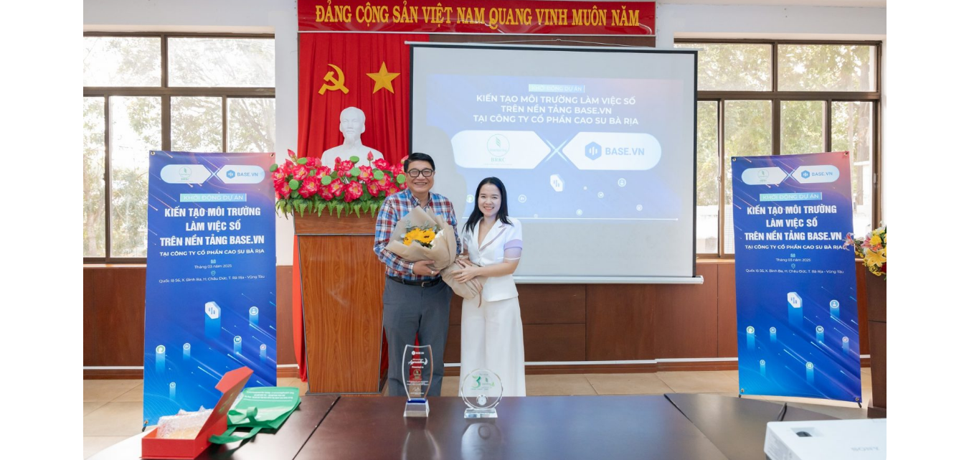
drag, startPoint x: 0, startPoint y: 143, endPoint x: 4, endPoint y: 170, distance: 27.5
drag, startPoint x: 0, startPoint y: 132, endPoint x: 17, endPoint y: 169, distance: 40.8
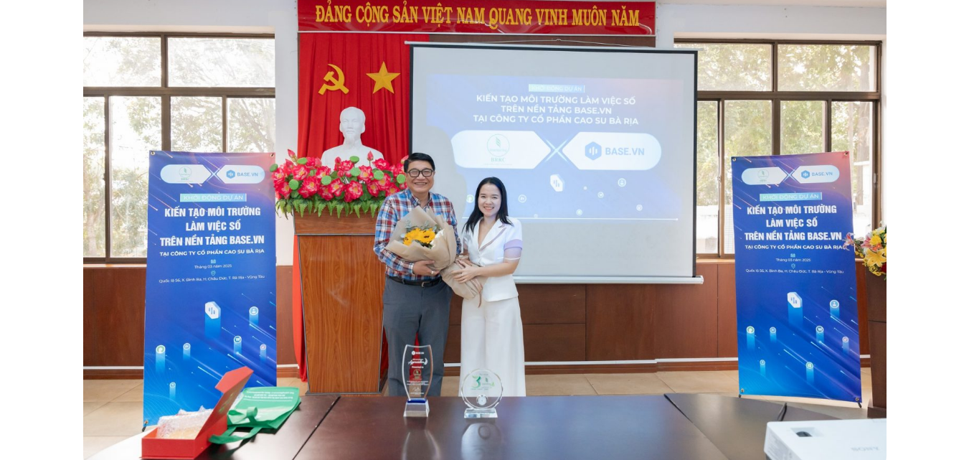
drag, startPoint x: 27, startPoint y: 151, endPoint x: 40, endPoint y: 179, distance: 31.8
drag, startPoint x: 40, startPoint y: 179, endPoint x: 22, endPoint y: 151, distance: 33.8
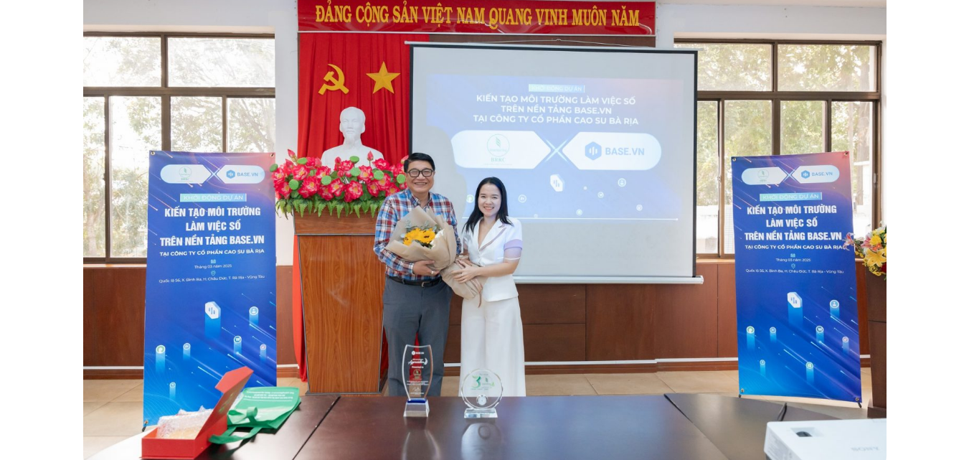
drag, startPoint x: 14, startPoint y: 141, endPoint x: 24, endPoint y: 170, distance: 30.7
drag, startPoint x: 24, startPoint y: 170, endPoint x: 20, endPoint y: 162, distance: 9.0
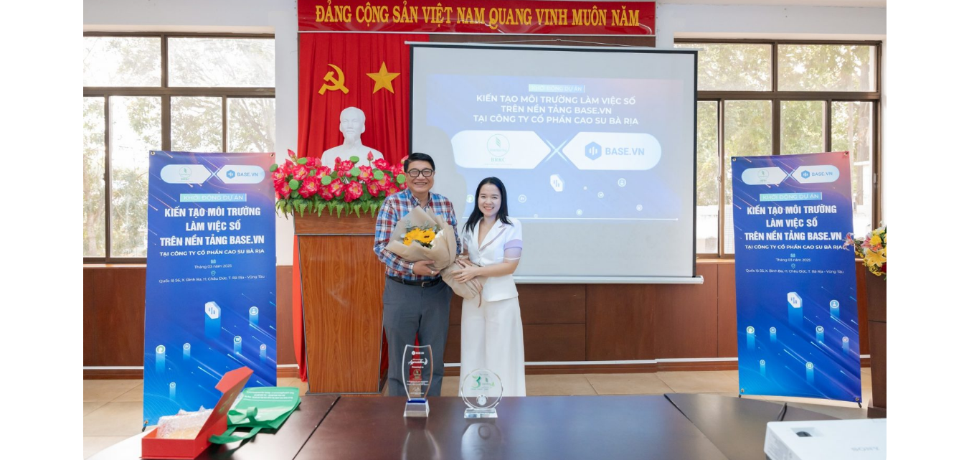
drag, startPoint x: 19, startPoint y: 149, endPoint x: 24, endPoint y: 173, distance: 24.8
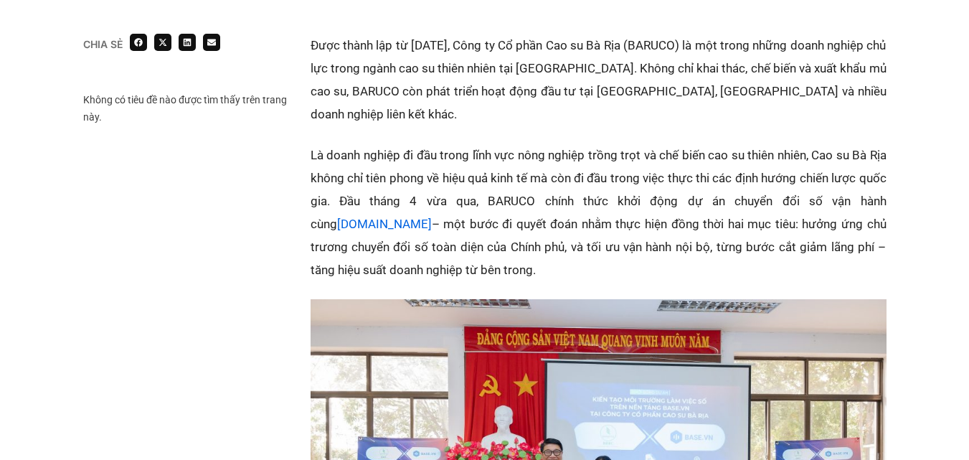
scroll to position [861, 0]
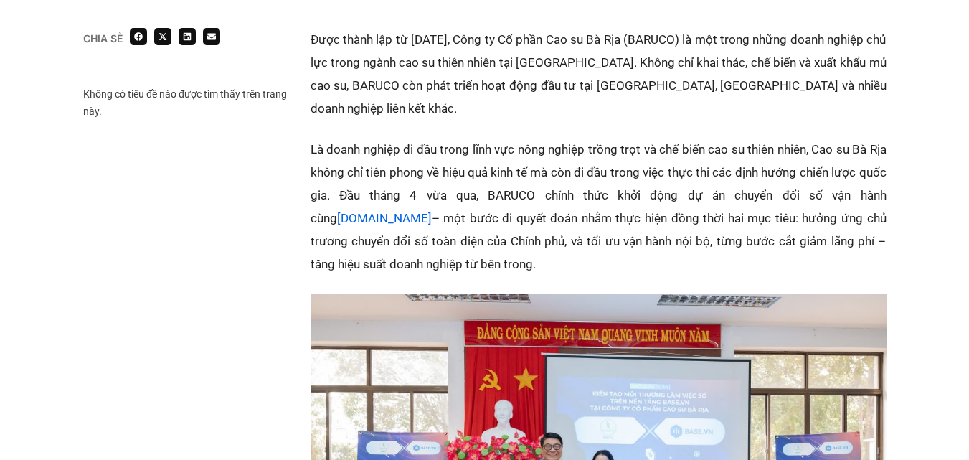
drag, startPoint x: 41, startPoint y: 257, endPoint x: 220, endPoint y: 174, distance: 197.8
drag, startPoint x: 372, startPoint y: 57, endPoint x: 525, endPoint y: 262, distance: 255.9
click at [510, 212] on p "Là doanh nghiệp đi đầu trong lĩnh vực nông nghiệp trồng trọt và chế biến cao su…" at bounding box center [599, 207] width 576 height 138
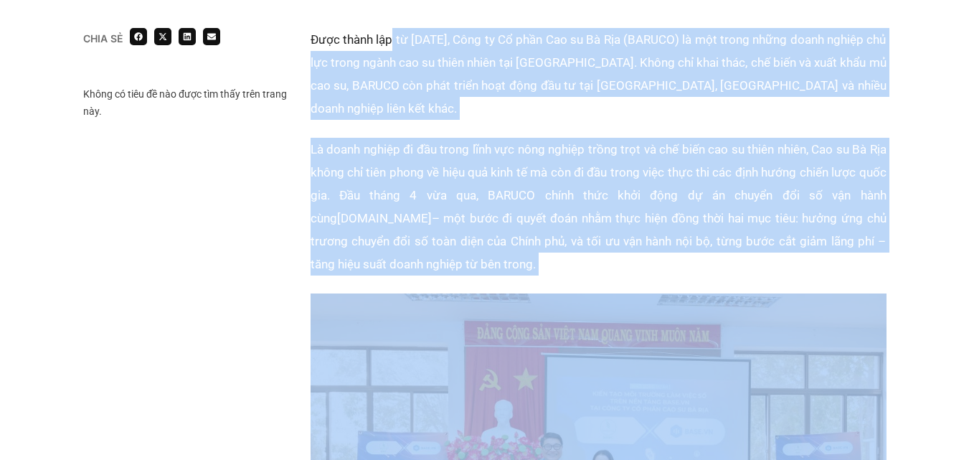
drag, startPoint x: 390, startPoint y: 33, endPoint x: 585, endPoint y: 248, distance: 290.1
click at [319, 75] on p "Được thành lập từ năm 1994, Công ty Cổ phần Cao su Bà Rịa (BARUCO) là một trong…" at bounding box center [599, 74] width 576 height 92
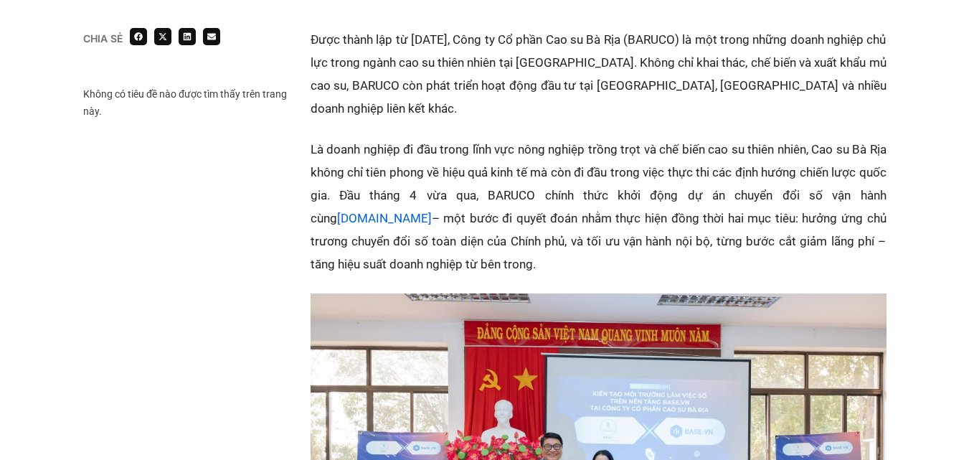
click at [357, 56] on p "Được thành lập từ năm 1994, Công ty Cổ phần Cao su Bà Rịa (BARUCO) là một trong…" at bounding box center [599, 74] width 576 height 92
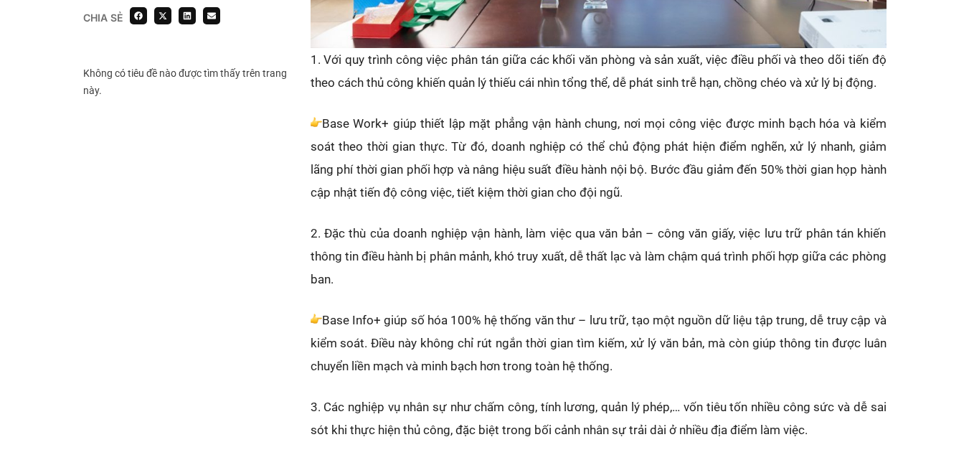
scroll to position [1507, 0]
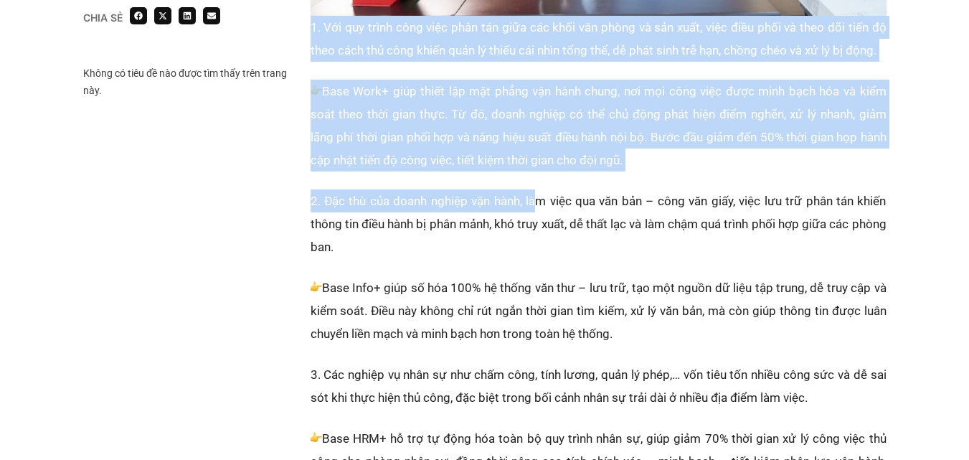
drag, startPoint x: 362, startPoint y: 53, endPoint x: 549, endPoint y: 183, distance: 227.9
click at [549, 183] on div "Chia sẻ Không có tiêu đề nào được tìm thấy trên trang này. Chia sẻ" at bounding box center [485, 460] width 804 height 2156
click at [546, 171] on div "Được thành lập từ năm 1994, Công ty Cổ phần Cao su Bà Rịa (BARUCO) là một trong…" at bounding box center [599, 460] width 576 height 2156
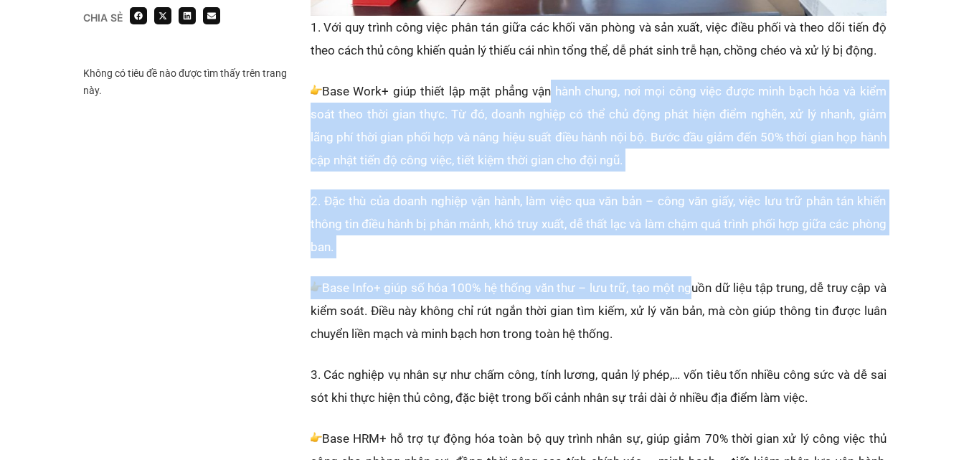
drag, startPoint x: 547, startPoint y: 62, endPoint x: 685, endPoint y: 276, distance: 254.8
click at [685, 276] on div "Được thành lập từ năm 1994, Công ty Cổ phần Cao su Bà Rịa (BARUCO) là một trong…" at bounding box center [599, 460] width 576 height 2156
click at [685, 276] on p "Base Info+ giúp số hóa 100% hệ thống văn thư – lưu trữ, tạo một nguồn dữ liệu t…" at bounding box center [599, 310] width 576 height 69
drag, startPoint x: 436, startPoint y: 132, endPoint x: 622, endPoint y: 316, distance: 261.8
click at [622, 316] on div "Được thành lập từ năm 1994, Công ty Cổ phần Cao su Bà Rịa (BARUCO) là một trong…" at bounding box center [599, 460] width 576 height 2156
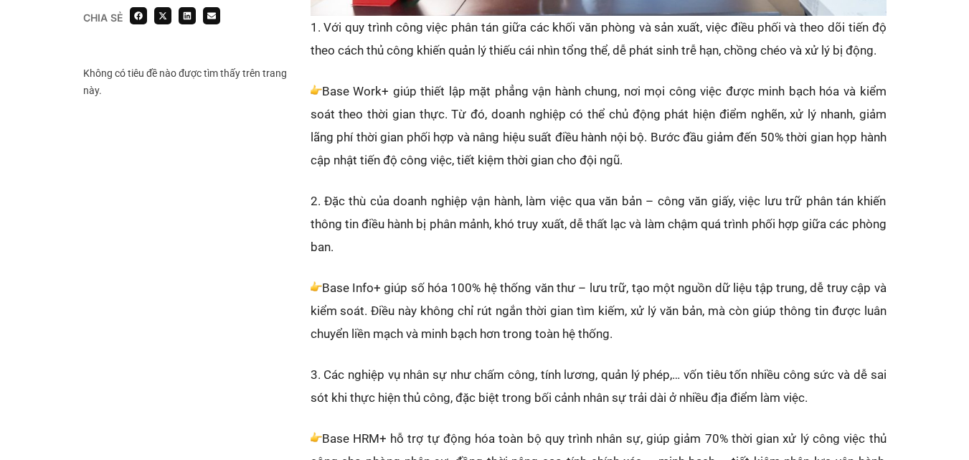
click at [474, 111] on p "Base Work+ giúp thiết lập mặt phẳng vận hành chung, nơi mọi công việc được minh…" at bounding box center [599, 126] width 576 height 92
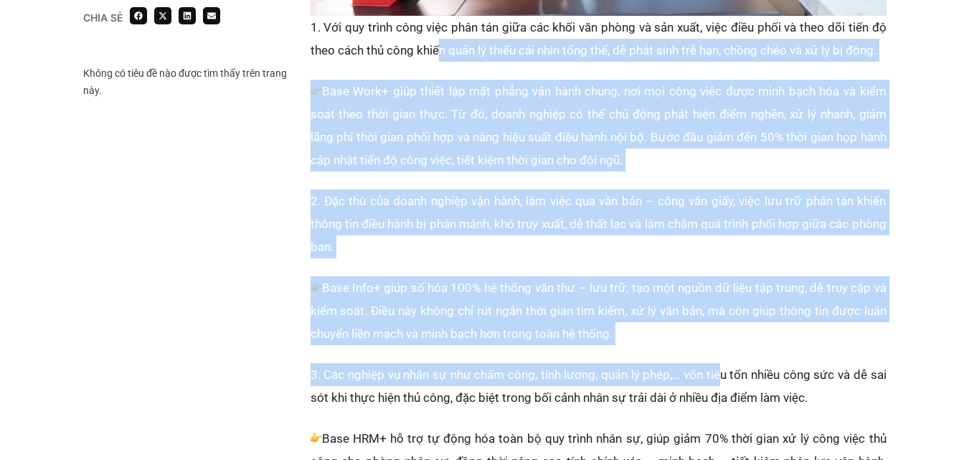
drag, startPoint x: 581, startPoint y: 196, endPoint x: 718, endPoint y: 368, distance: 220.1
click at [718, 368] on div "Được thành lập từ năm 1994, Công ty Cổ phần Cao su Bà Rịa (BARUCO) là một trong…" at bounding box center [599, 460] width 576 height 2156
click at [367, 86] on p "Base Work+ giúp thiết lập mặt phẳng vận hành chung, nơi mọi công việc được minh…" at bounding box center [599, 126] width 576 height 92
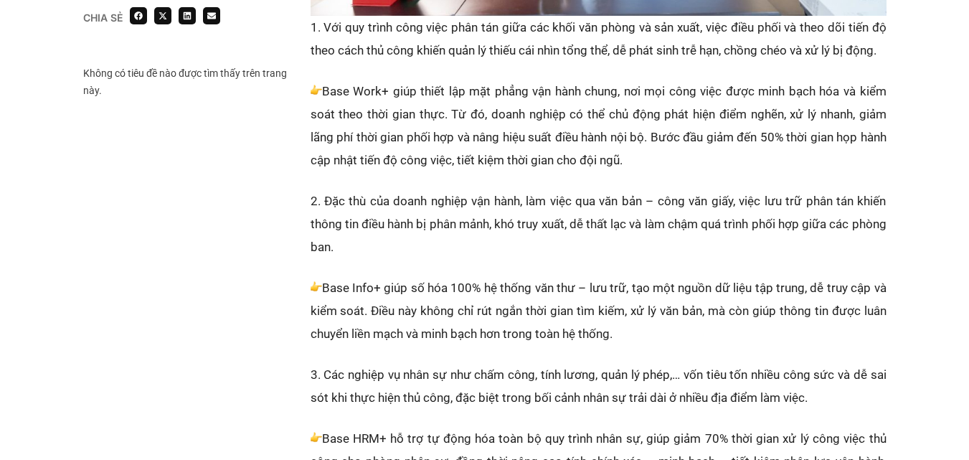
scroll to position [1794, 0]
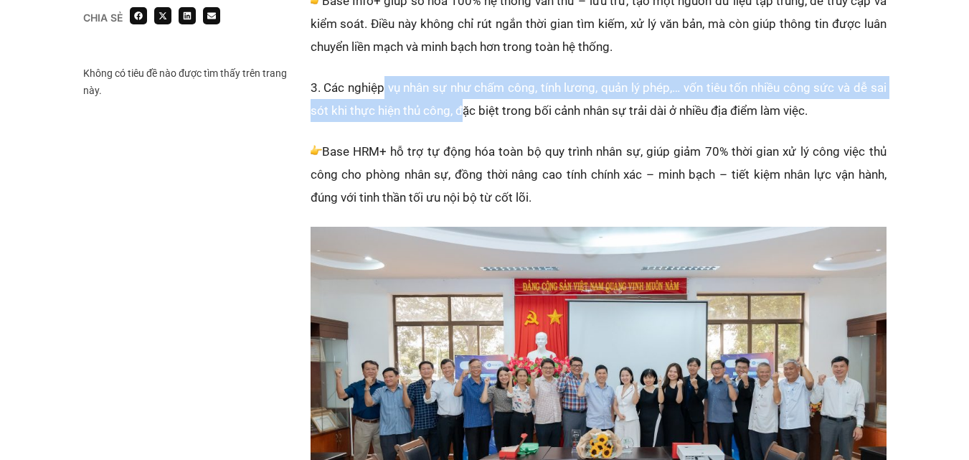
drag, startPoint x: 385, startPoint y: 55, endPoint x: 457, endPoint y: 95, distance: 82.6
click at [464, 108] on div "Được thành lập từ năm 1994, Công ty Cổ phần Cao su Bà Rịa (BARUCO) là một trong…" at bounding box center [599, 173] width 576 height 2156
click at [429, 48] on div "Được thành lập từ năm 1994, Công ty Cổ phần Cao su Bà Rịa (BARUCO) là một trong…" at bounding box center [599, 173] width 576 height 2156
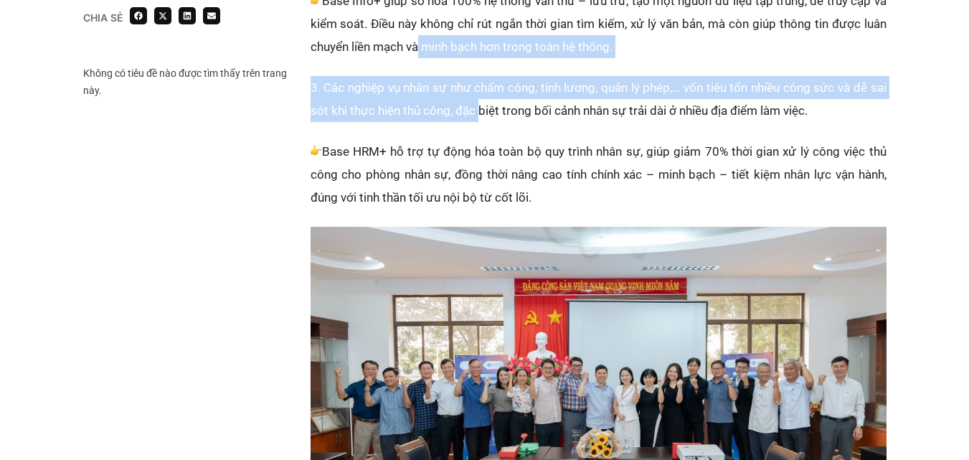
drag, startPoint x: 415, startPoint y: 29, endPoint x: 449, endPoint y: 53, distance: 41.2
click at [478, 103] on div "Được thành lập từ năm 1994, Công ty Cổ phần Cao su Bà Rịa (BARUCO) là một trong…" at bounding box center [599, 173] width 576 height 2156
click at [441, 33] on p "Base Info+ giúp số hóa 100% hệ thống văn thư – lưu trữ, tạo một nguồn dữ liệu t…" at bounding box center [599, 23] width 576 height 69
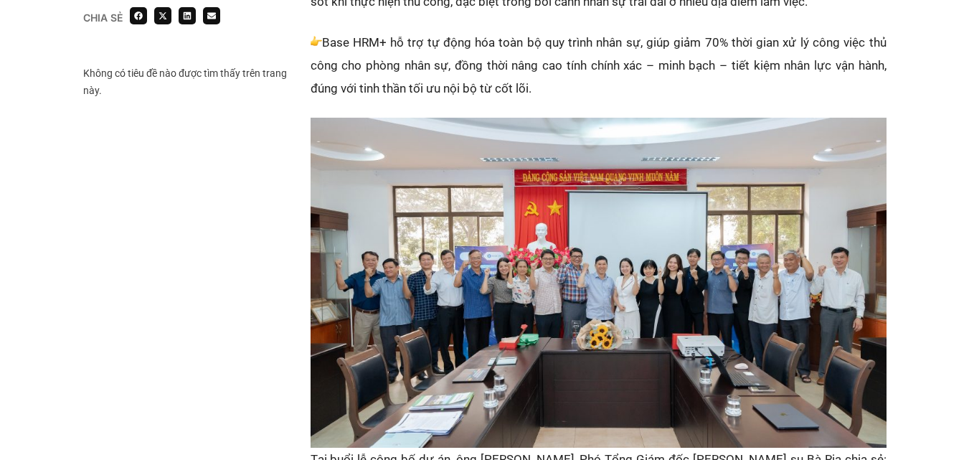
scroll to position [1937, 0]
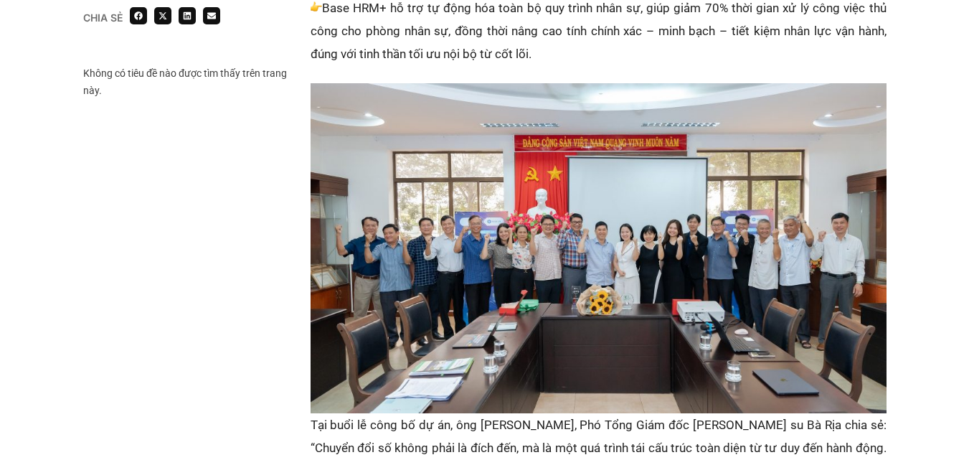
click at [658, 209] on img at bounding box center [599, 248] width 576 height 330
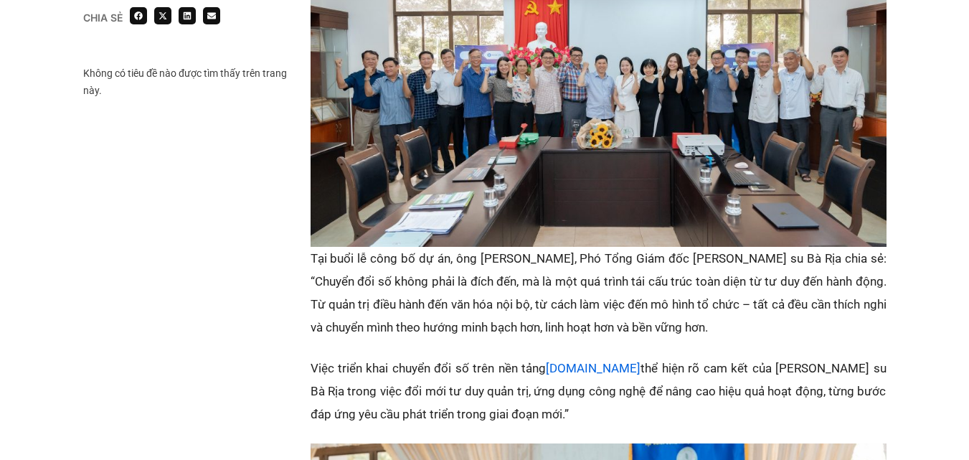
scroll to position [2153, 0]
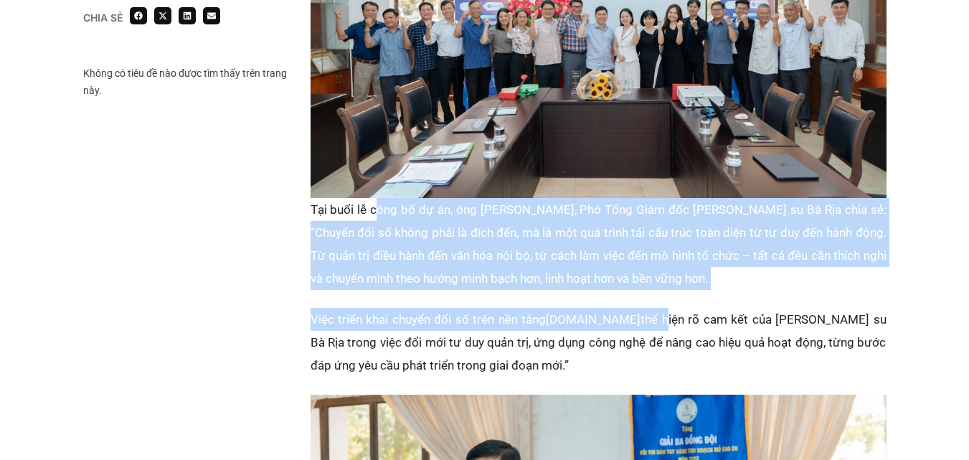
drag, startPoint x: 510, startPoint y: 248, endPoint x: 703, endPoint y: 307, distance: 201.8
click at [581, 259] on p "Tại buổi lễ công bố dự án, ông Nguyễn Thái Bình, Phó Tổng Giám đốc Cao su Bà Rị…" at bounding box center [599, 244] width 576 height 92
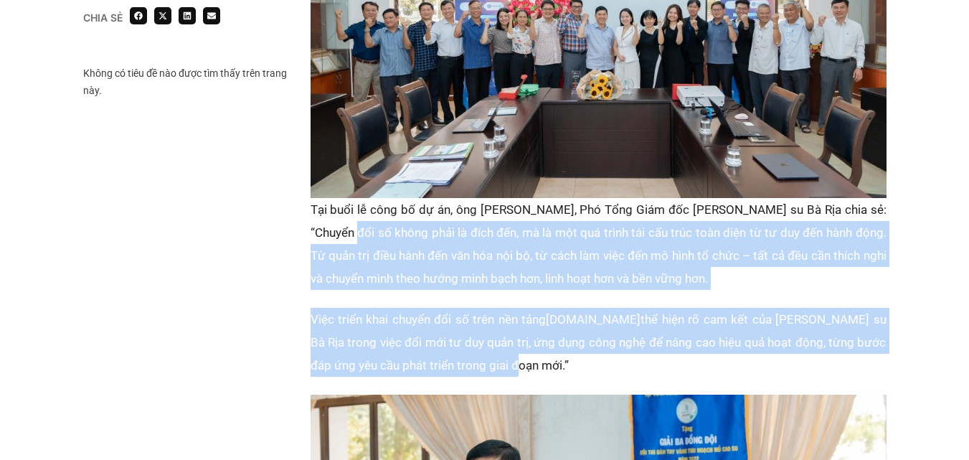
drag, startPoint x: 362, startPoint y: 225, endPoint x: 714, endPoint y: 353, distance: 374.1
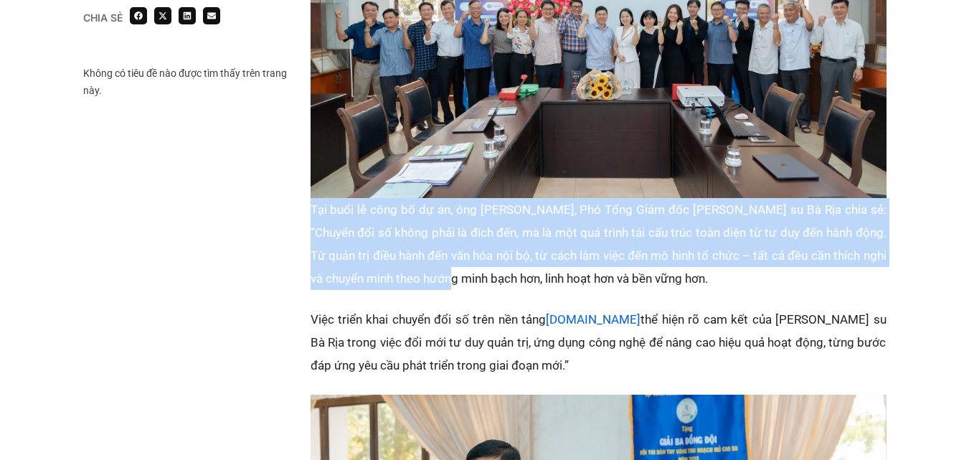
drag, startPoint x: 437, startPoint y: 276, endPoint x: 457, endPoint y: 286, distance: 22.8
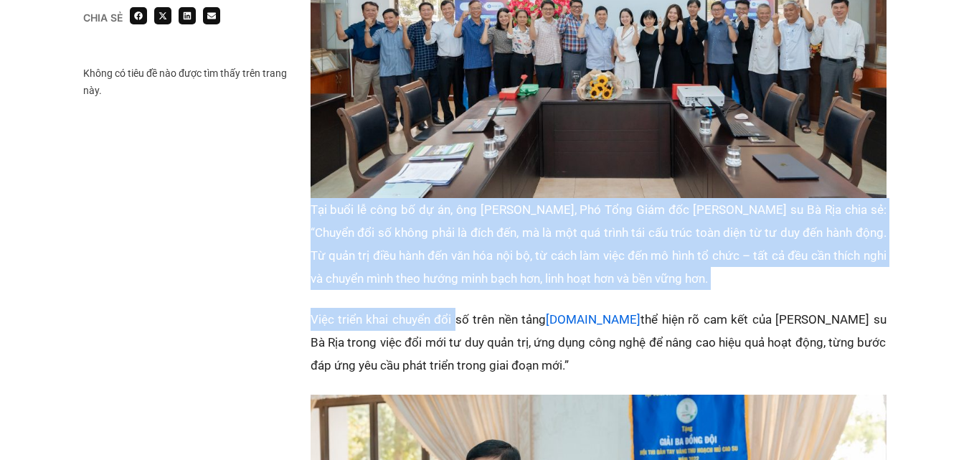
click at [351, 216] on p "Tại buổi lễ công bố dự án, ông Nguyễn Thái Bình, Phó Tổng Giám đốc Cao su Bà Rị…" at bounding box center [599, 244] width 576 height 92
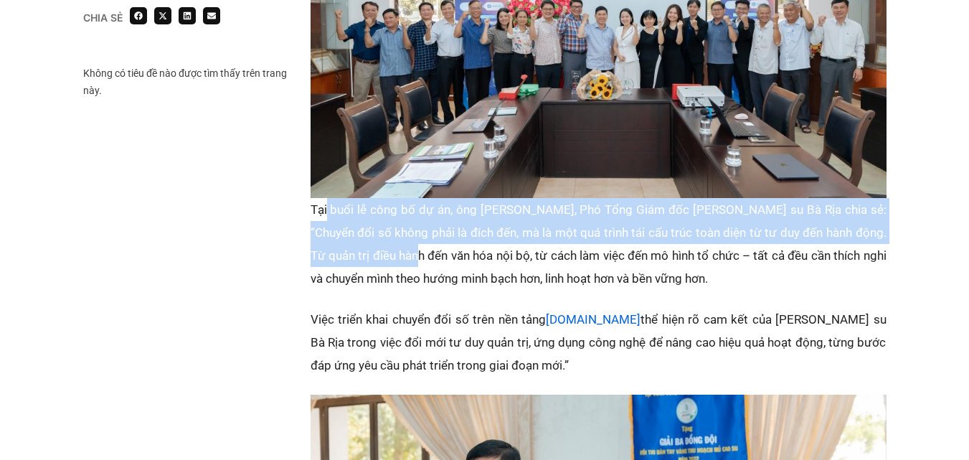
drag, startPoint x: 327, startPoint y: 197, endPoint x: 574, endPoint y: 339, distance: 285.1
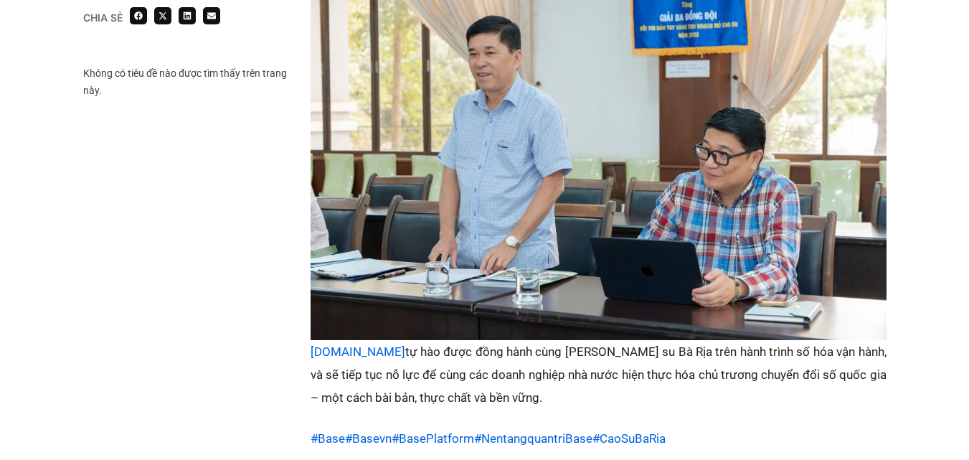
scroll to position [2727, 0]
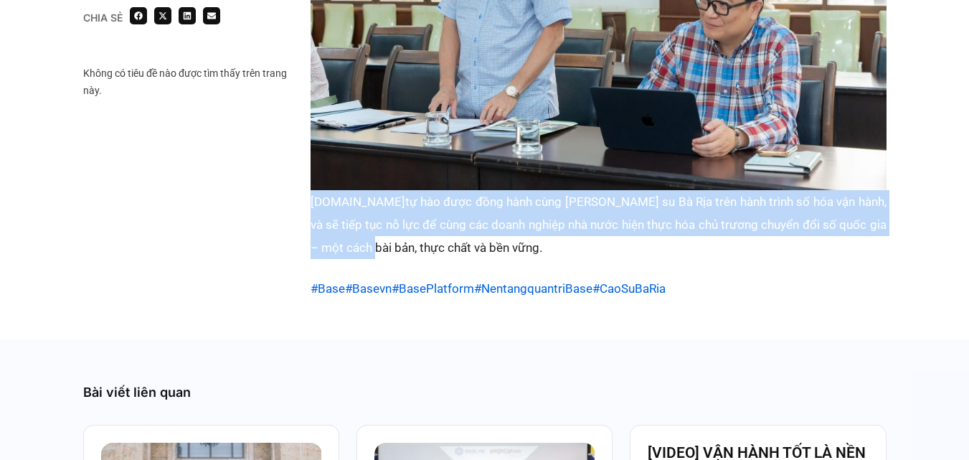
drag, startPoint x: 261, startPoint y: 191, endPoint x: 299, endPoint y: 250, distance: 69.7
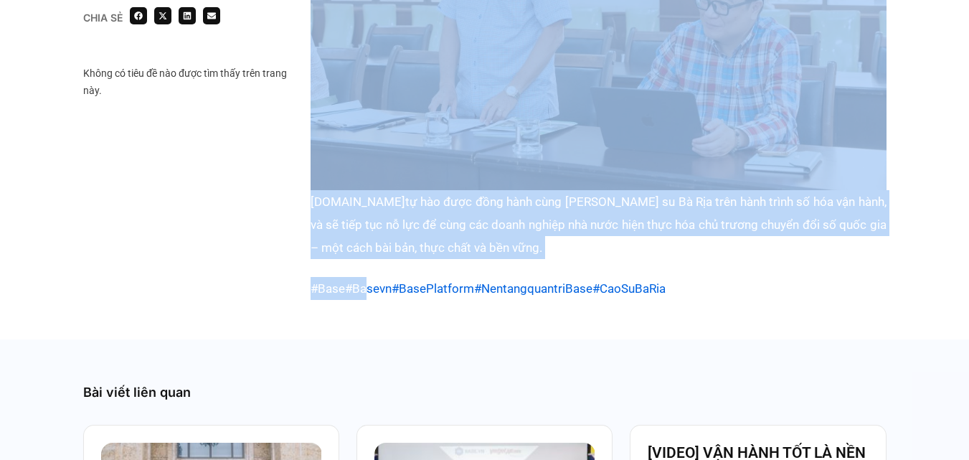
drag, startPoint x: 269, startPoint y: 166, endPoint x: 364, endPoint y: 287, distance: 153.3
drag, startPoint x: 301, startPoint y: 227, endPoint x: 325, endPoint y: 268, distance: 47.6
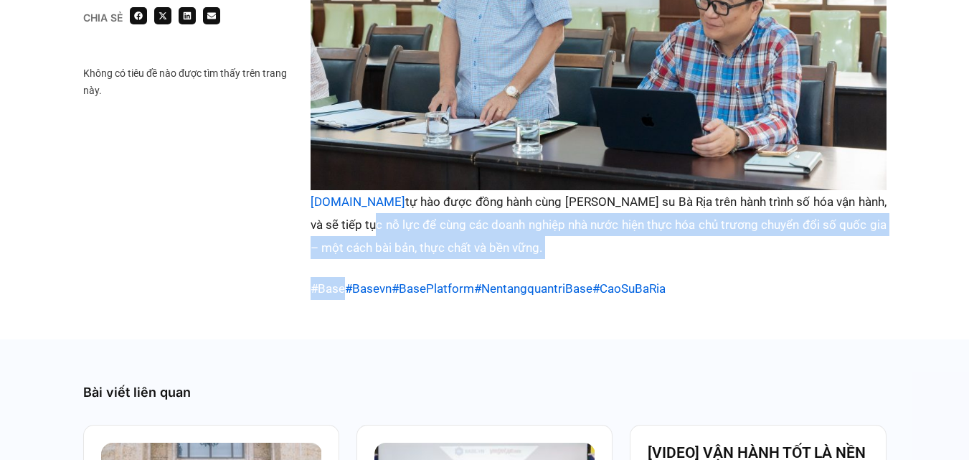
drag, startPoint x: 296, startPoint y: 204, endPoint x: 344, endPoint y: 283, distance: 93.0
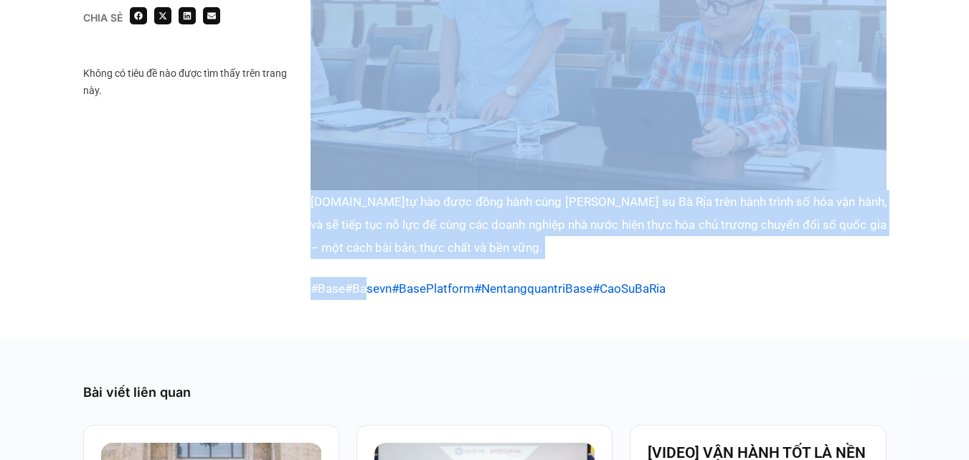
drag
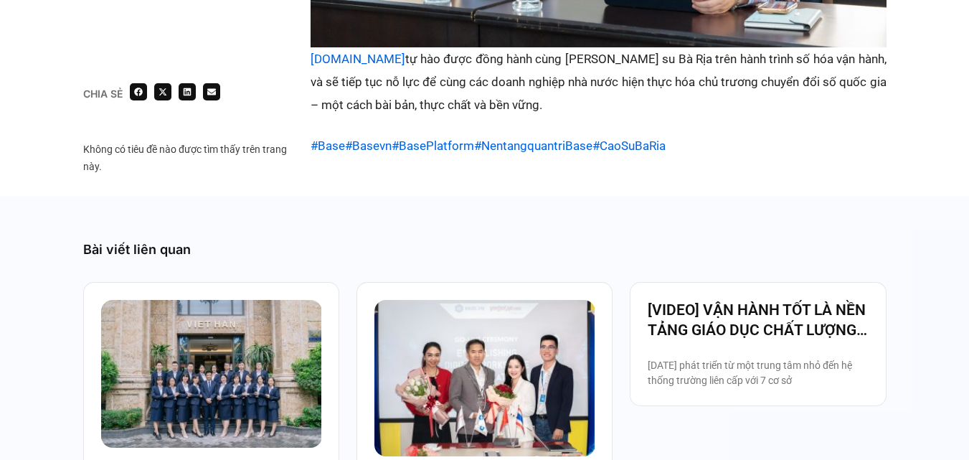
scroll to position [3086, 0]
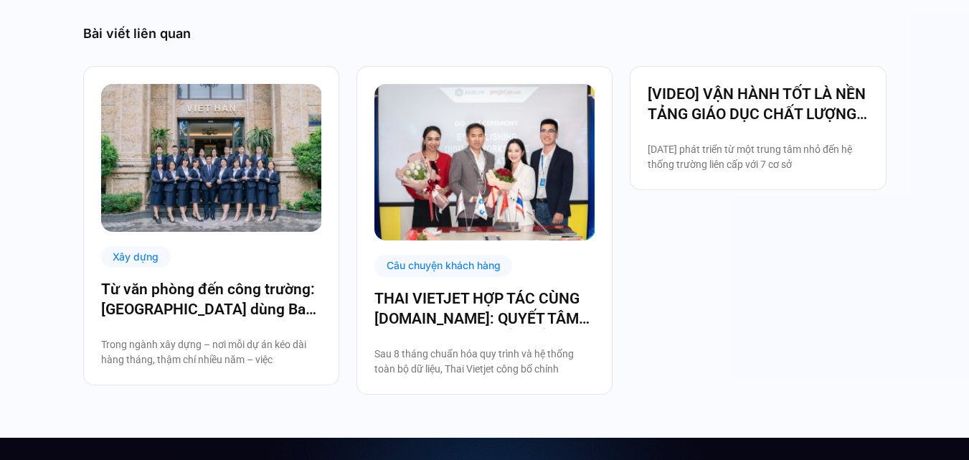
click at [1, 176] on div "Bài viết liên quan Xây dựng Từ văn phòng đến công trường: Việt Hàn dùng Base số…" at bounding box center [484, 209] width 969 height 457
click at [25, 222] on div "Bài viết liên quan Xây dựng Từ văn phòng đến công trường: Việt Hàn dùng Base số…" at bounding box center [484, 209] width 969 height 457
click at [19, 146] on div "Bài viết liên quan Xây dựng Từ văn phòng đến công trường: Việt Hàn dùng Base số…" at bounding box center [484, 209] width 969 height 457
click at [33, 207] on div "Bài viết liên quan Xây dựng Từ văn phòng đến công trường: Việt Hàn dùng Base số…" at bounding box center [484, 209] width 969 height 457
click at [737, 304] on div "Xây dựng Từ văn phòng đến công trường: Việt Hàn dùng Base số hóa hệ thống quản …" at bounding box center [485, 230] width 804 height 329
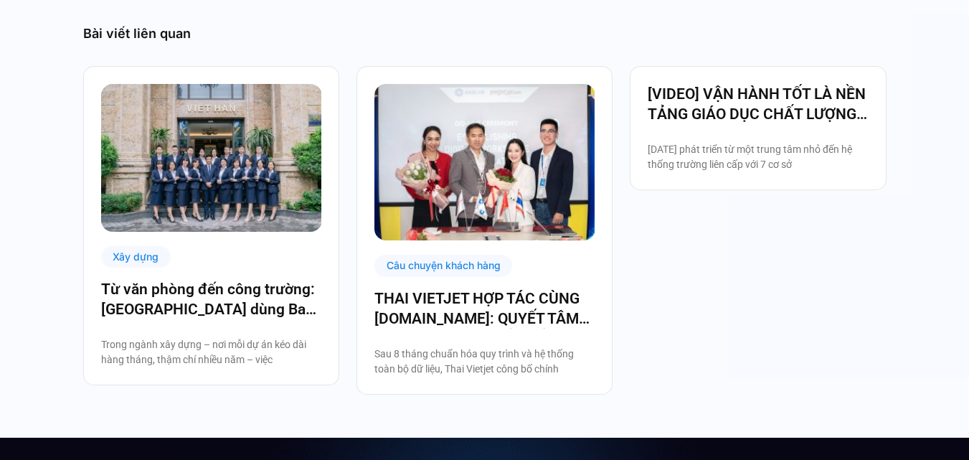
click at [359, 395] on div "Bài viết liên quan Xây dựng Từ văn phòng đến công trường: Việt Hàn dùng Base số…" at bounding box center [485, 209] width 804 height 457
click at [0, 283] on div "Bài viết liên quan Xây dựng Từ văn phòng đến công trường: Việt Hàn dùng Base số…" at bounding box center [484, 209] width 969 height 457
click at [35, 287] on div "Bài viết liên quan Xây dựng Từ văn phòng đến công trường: Việt Hàn dùng Base số…" at bounding box center [484, 209] width 969 height 457
click at [93, 256] on div "Xây dựng Từ văn phòng đến công trường: Việt Hàn dùng Base số hóa hệ thống quản …" at bounding box center [211, 225] width 256 height 319
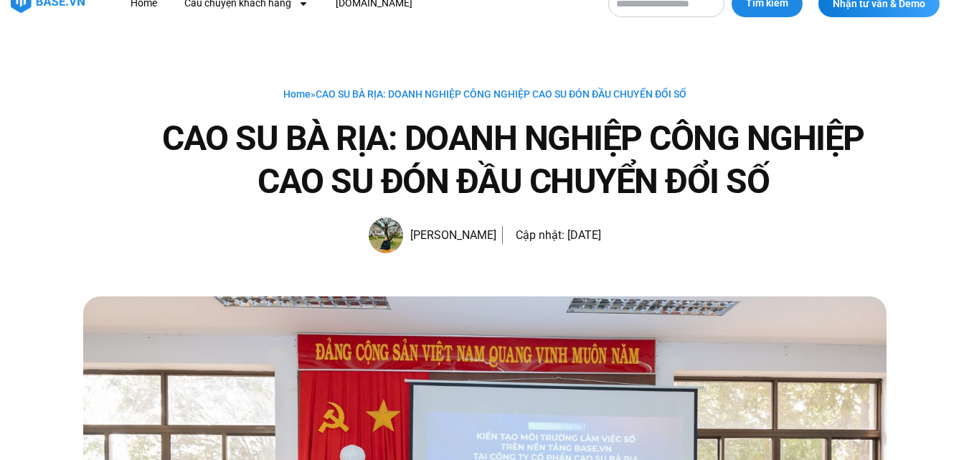
scroll to position [0, 0]
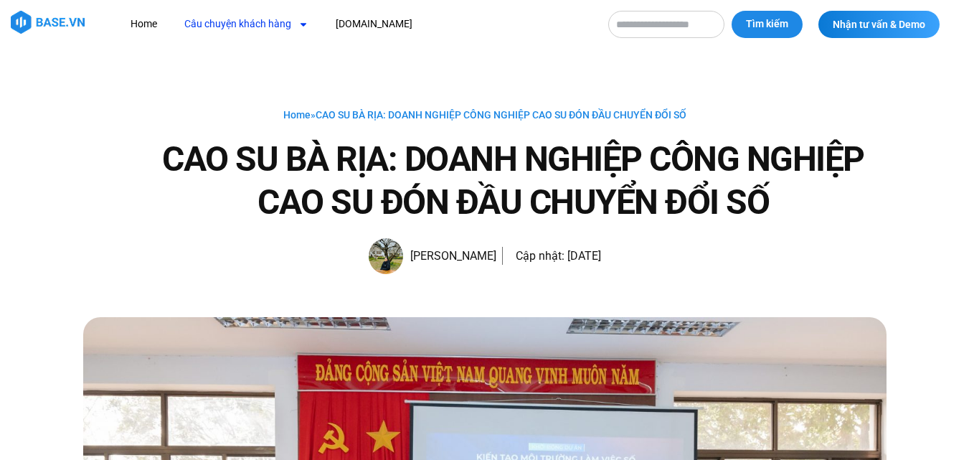
click at [245, 33] on link "Câu chuyện khách hàng" at bounding box center [247, 24] width 146 height 27
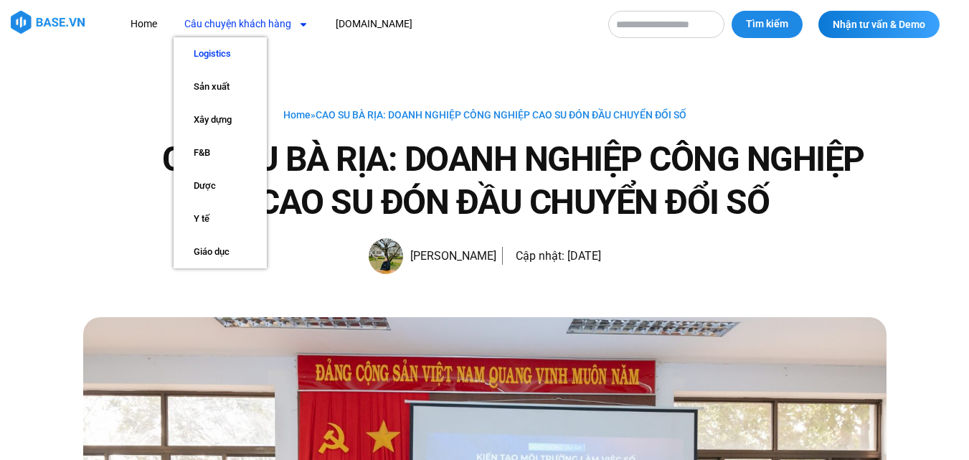
click at [197, 51] on link "Logistics" at bounding box center [220, 53] width 93 height 33
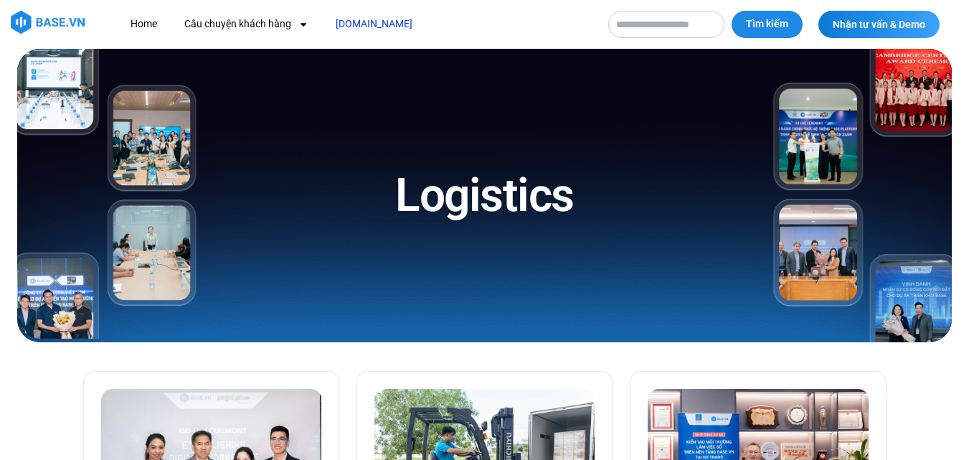
click at [359, 19] on link "[DOMAIN_NAME]" at bounding box center [374, 24] width 98 height 27
